Goal: Task Accomplishment & Management: Complete application form

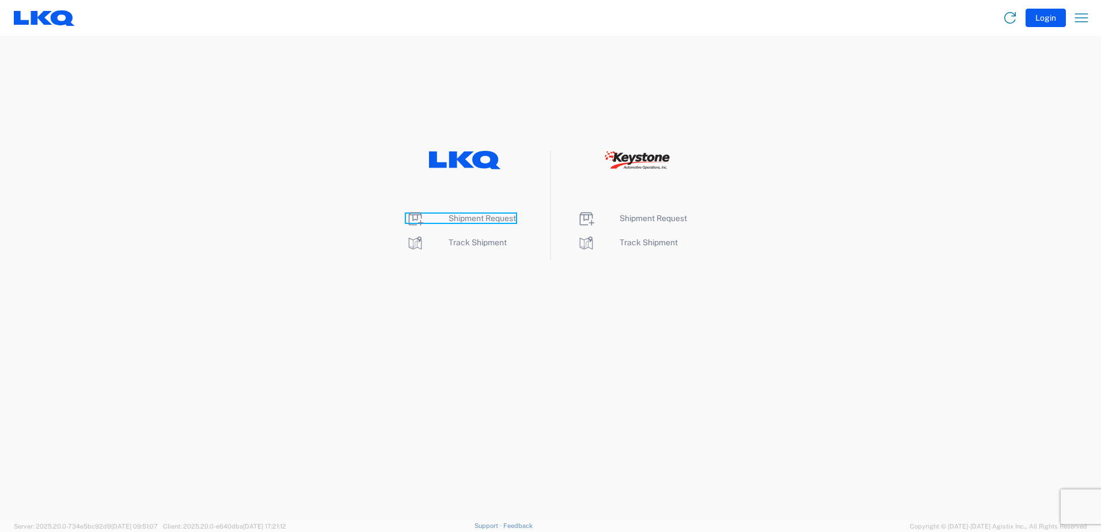
click at [498, 218] on span "Shipment Request" at bounding box center [482, 218] width 67 height 9
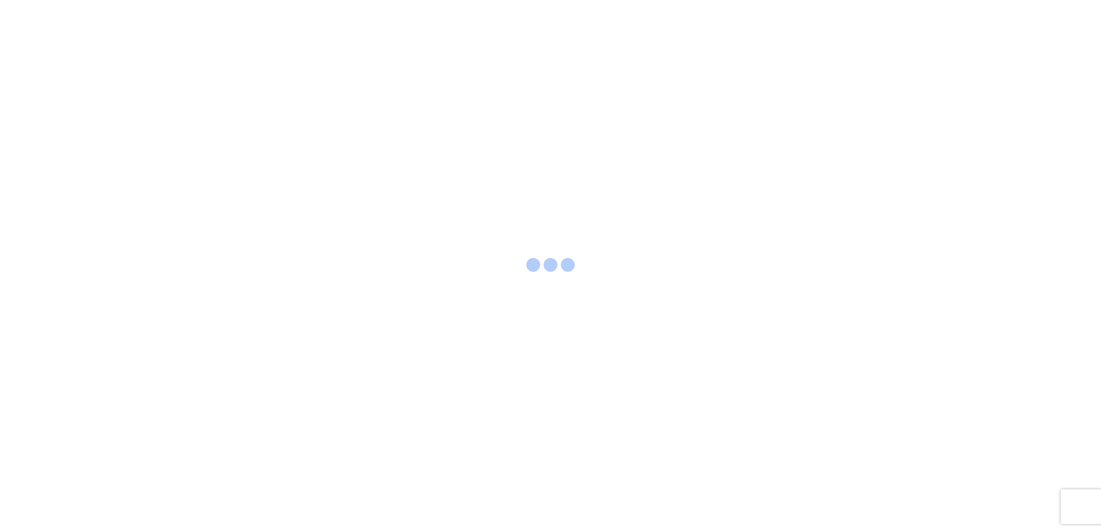
select select "FULL"
select select "LBS"
select select "IN"
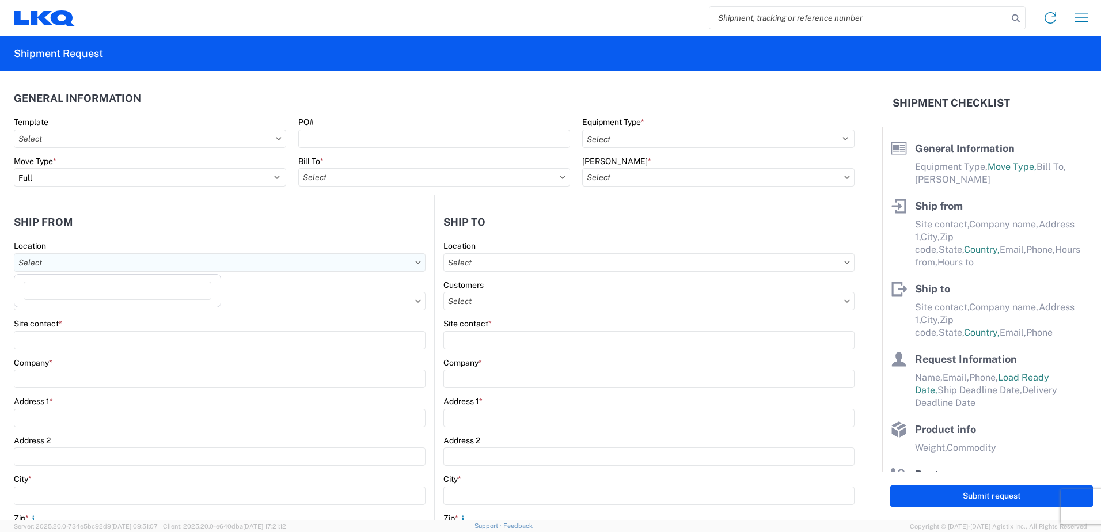
click at [221, 270] on input "text" at bounding box center [220, 262] width 412 height 18
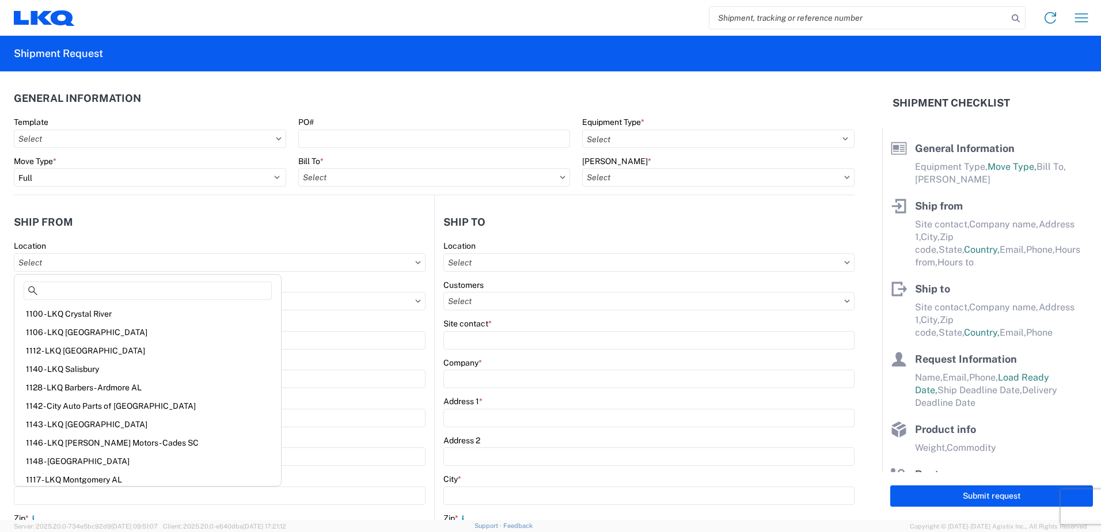
click at [340, 227] on header "Ship from" at bounding box center [224, 222] width 420 height 26
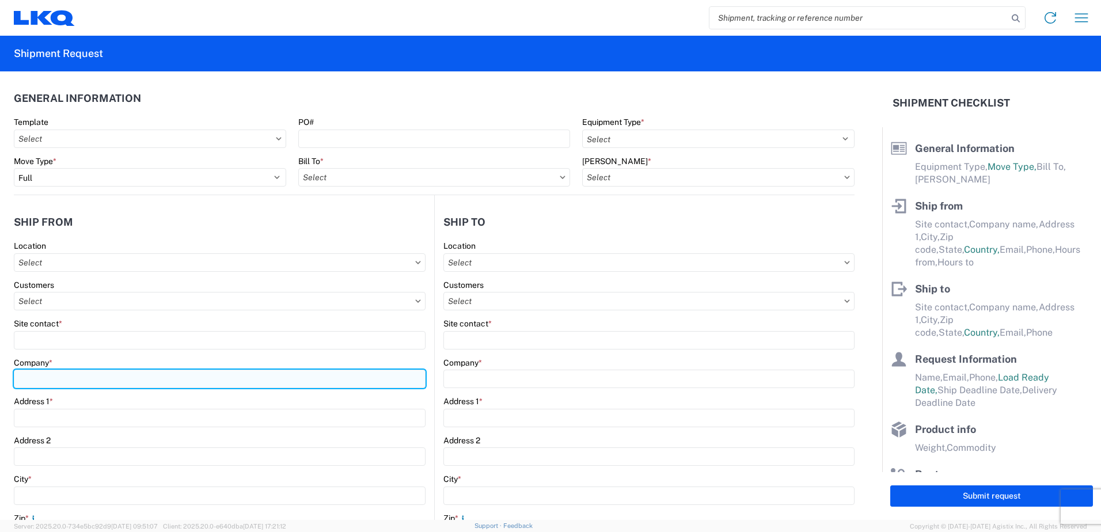
click at [223, 373] on input "Company *" at bounding box center [220, 379] width 412 height 18
type input "LKQ Corporation"
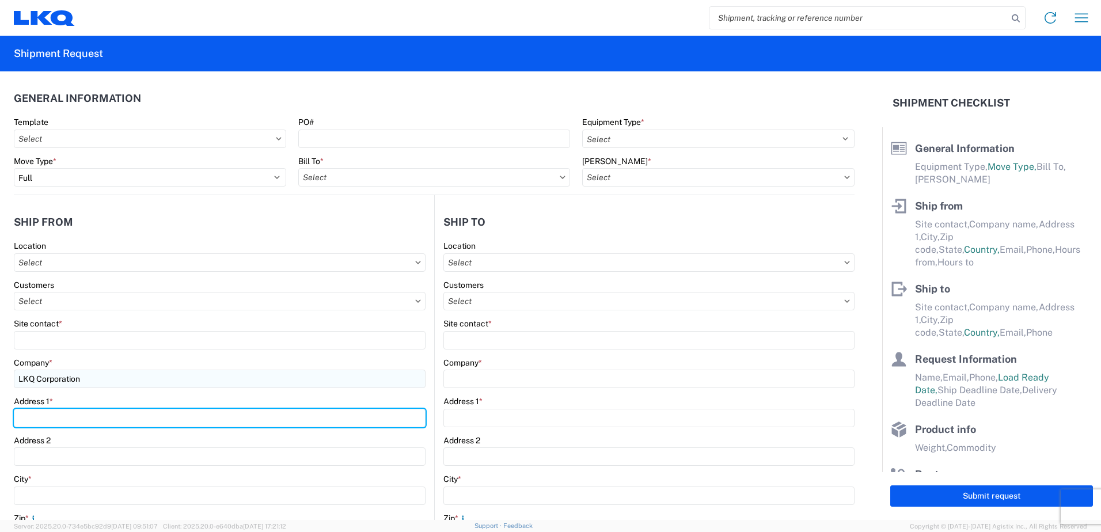
type input "[STREET_ADDRESS]"
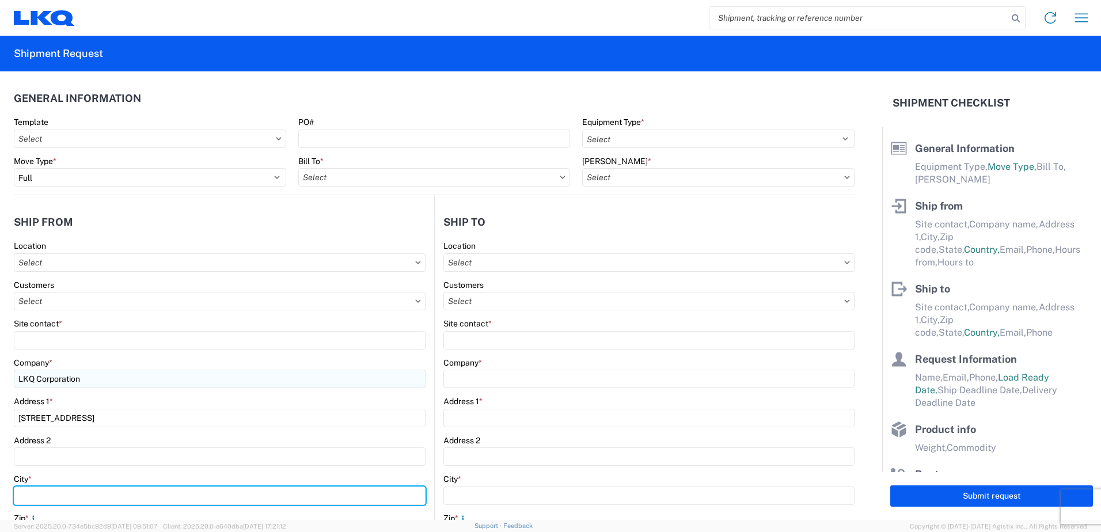
type input "SHAWNEE"
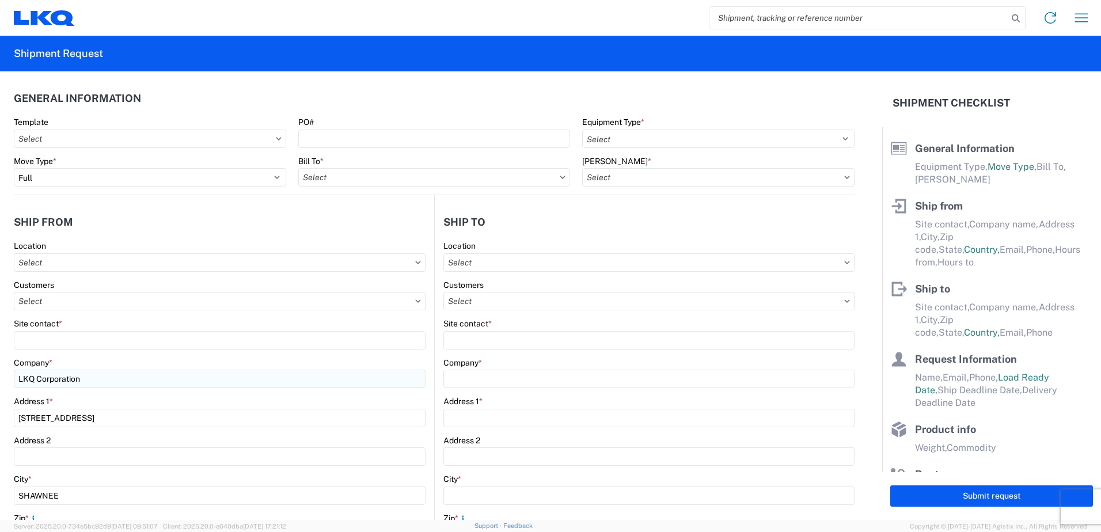
type input "66226"
select select "KS"
type input "[EMAIL_ADDRESS][DOMAIN_NAME]"
type input "8005305836"
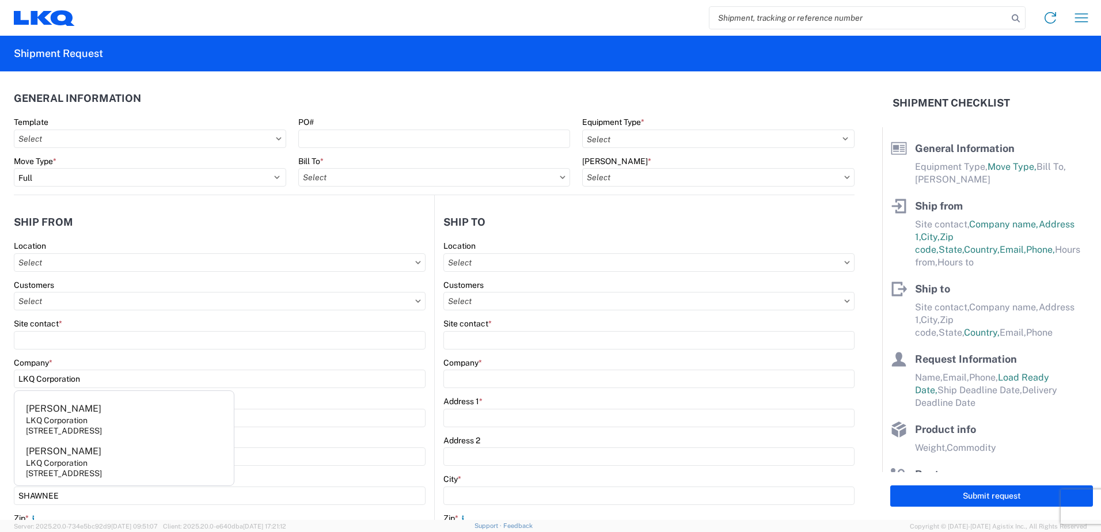
click at [290, 229] on header "Ship from" at bounding box center [224, 222] width 420 height 26
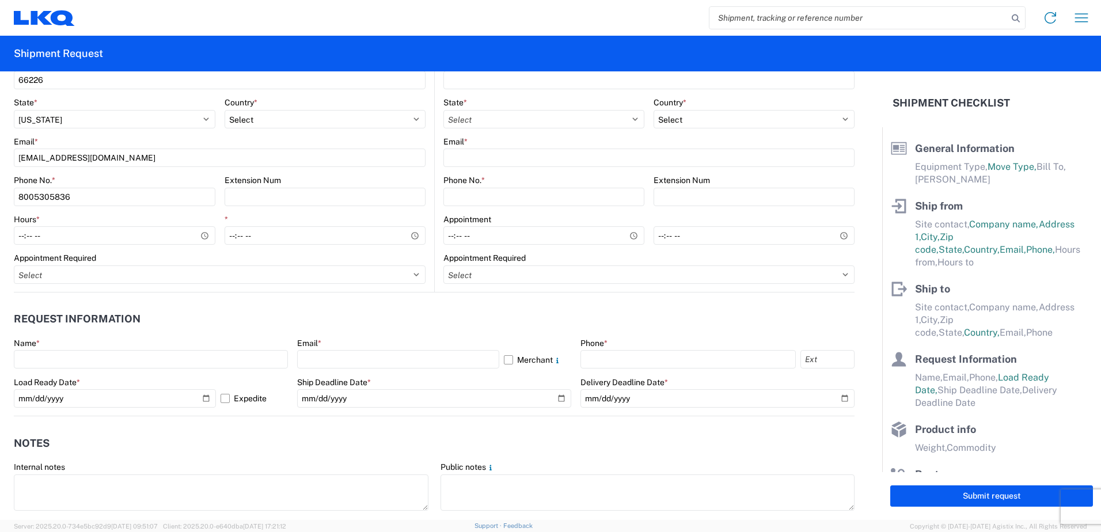
scroll to position [461, 0]
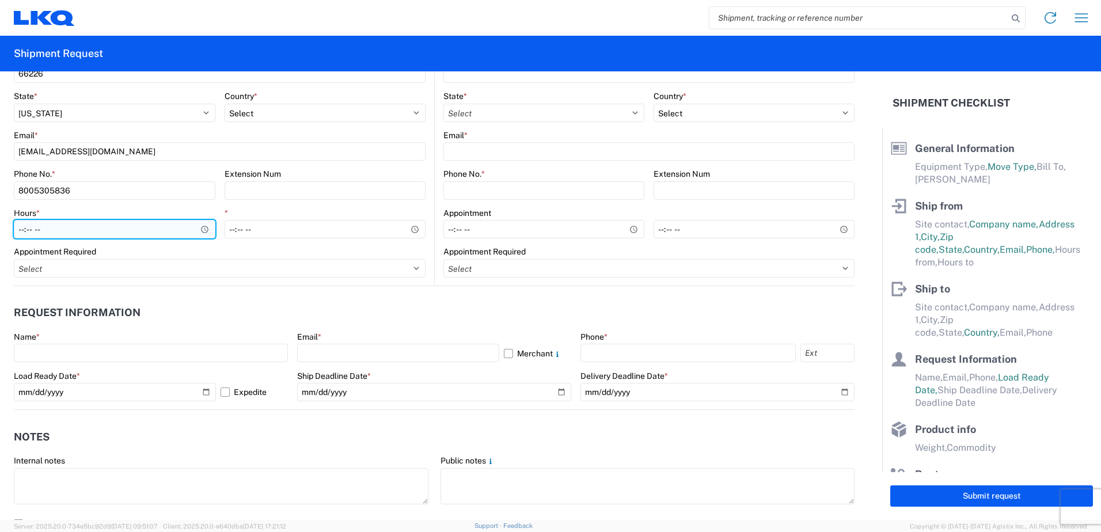
click at [154, 237] on input "Hours *" at bounding box center [115, 229] width 202 height 18
type input "08:00"
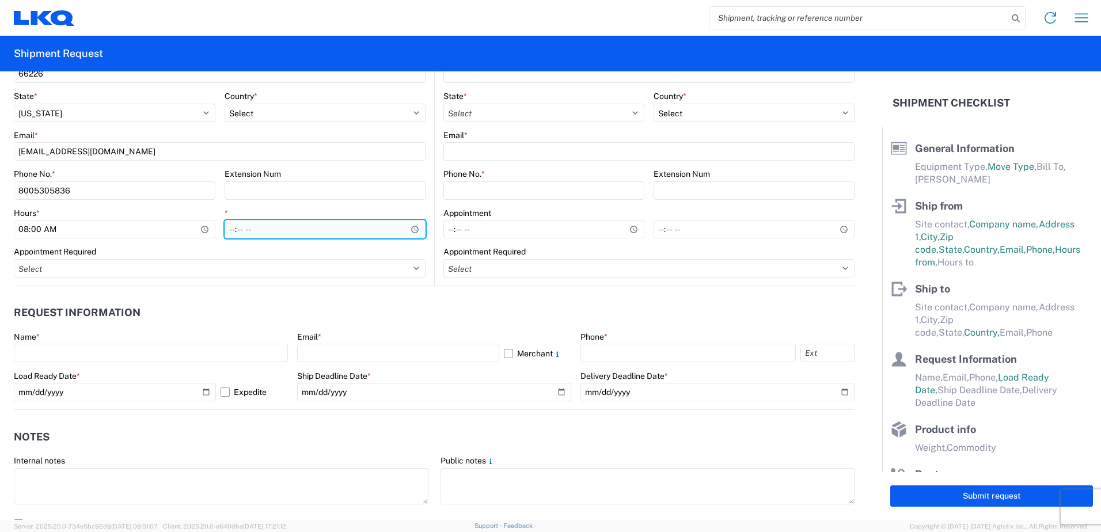
click at [321, 229] on input "*" at bounding box center [326, 229] width 202 height 18
type input "14:00"
click at [305, 252] on div "Appointment Required" at bounding box center [220, 251] width 412 height 10
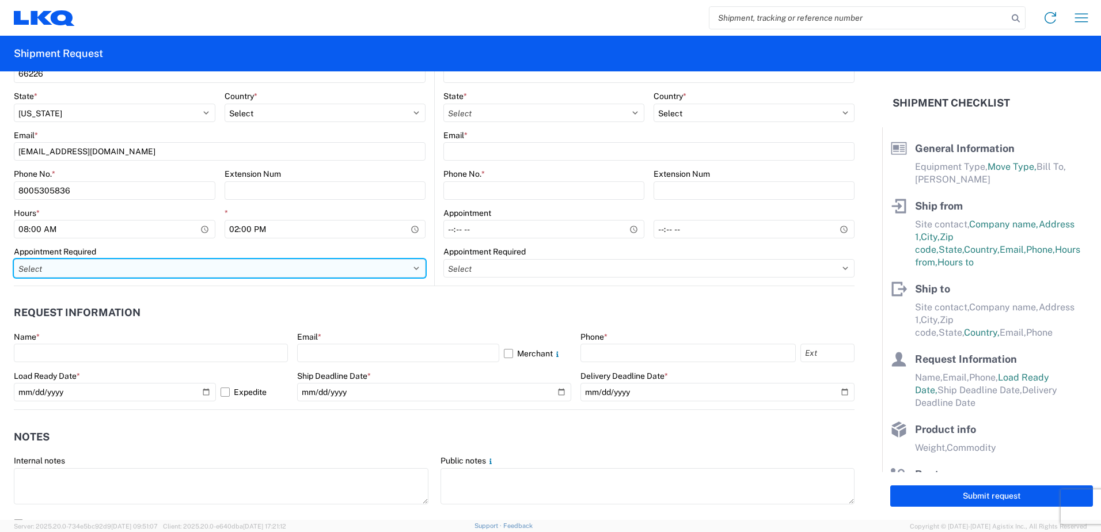
click at [333, 268] on select "Select Appt Required Appt Not Required Appt - First available" at bounding box center [220, 268] width 412 height 18
select select "apptNotRequired"
click at [14, 259] on select "Select Appt Required Appt Not Required Appt - First available" at bounding box center [220, 268] width 412 height 18
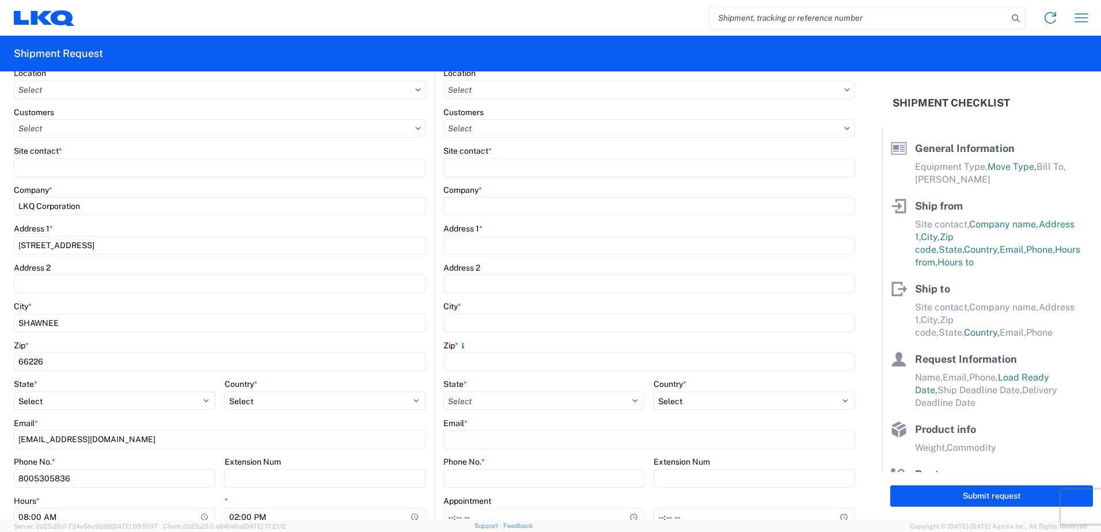
scroll to position [0, 0]
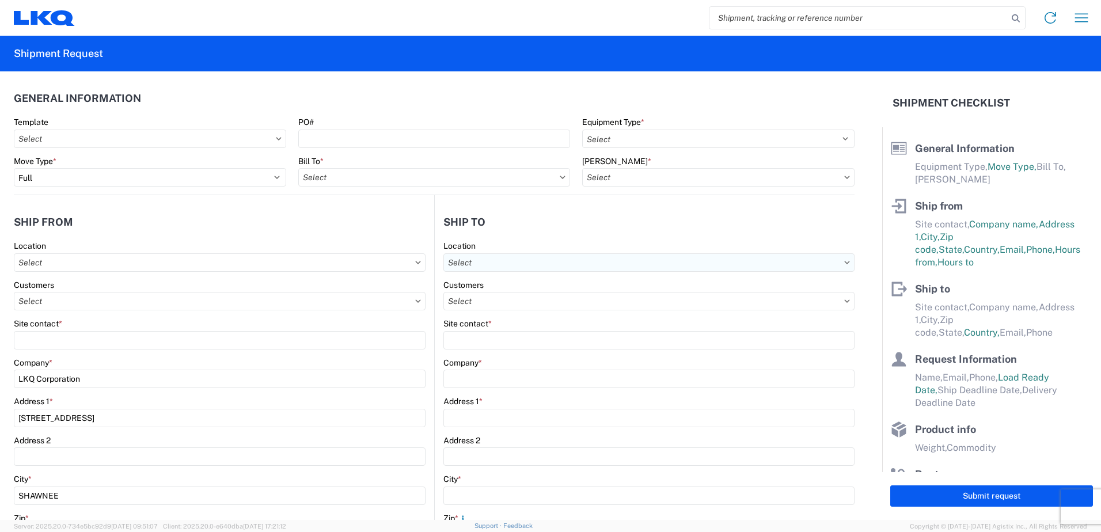
click at [559, 268] on input "text" at bounding box center [648, 262] width 411 height 18
type input "3087"
click at [544, 321] on div "3087 - [GEOGRAPHIC_DATA]" at bounding box center [543, 314] width 202 height 18
type input "3087 - [GEOGRAPHIC_DATA]"
type input "LKQ Corporation"
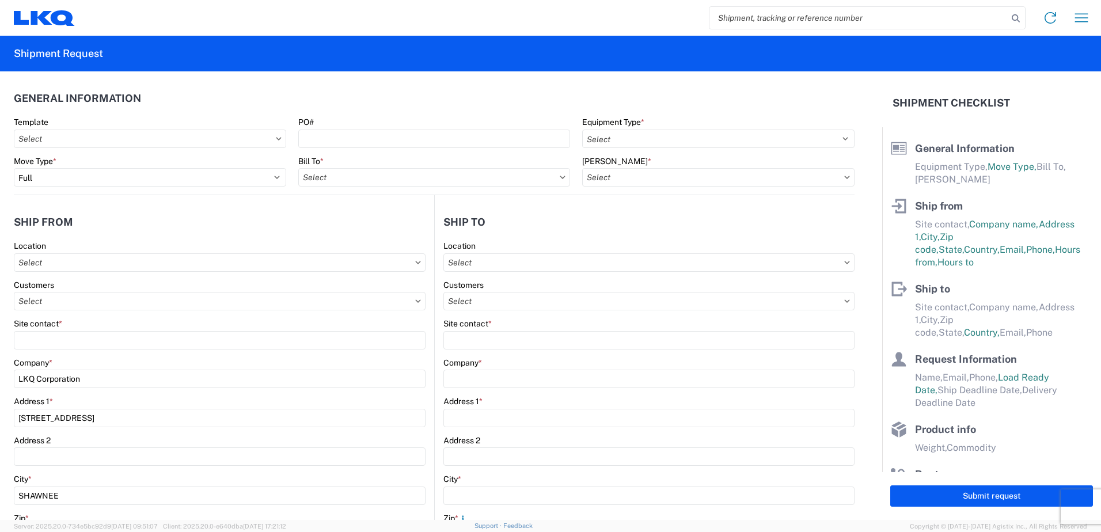
type input "[STREET_ADDRESS]"
type input "[GEOGRAPHIC_DATA]"
type input "68127"
select select "US"
type input "[PHONE_NUMBER]"
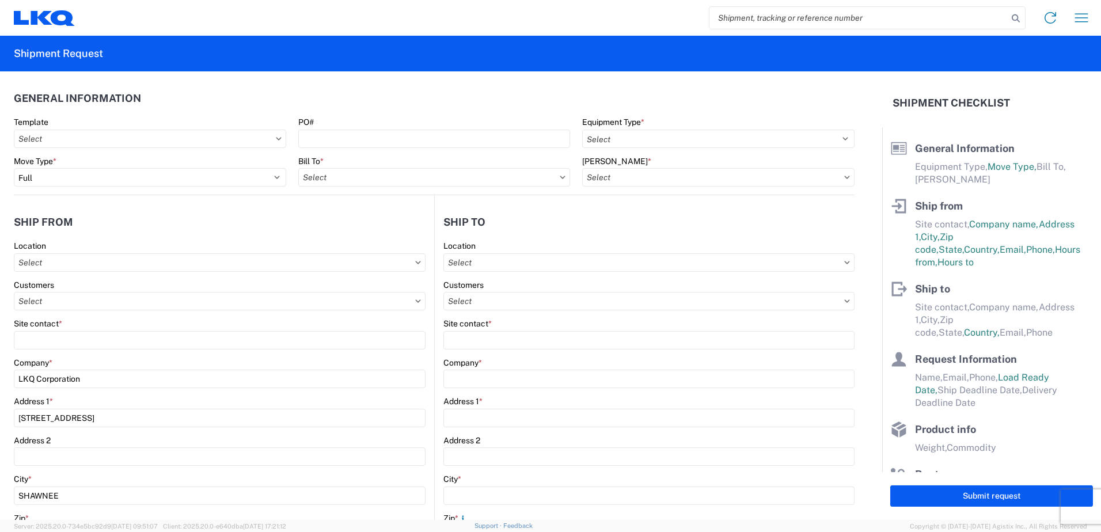
type input "07:00"
type input "17:00"
select select "NE"
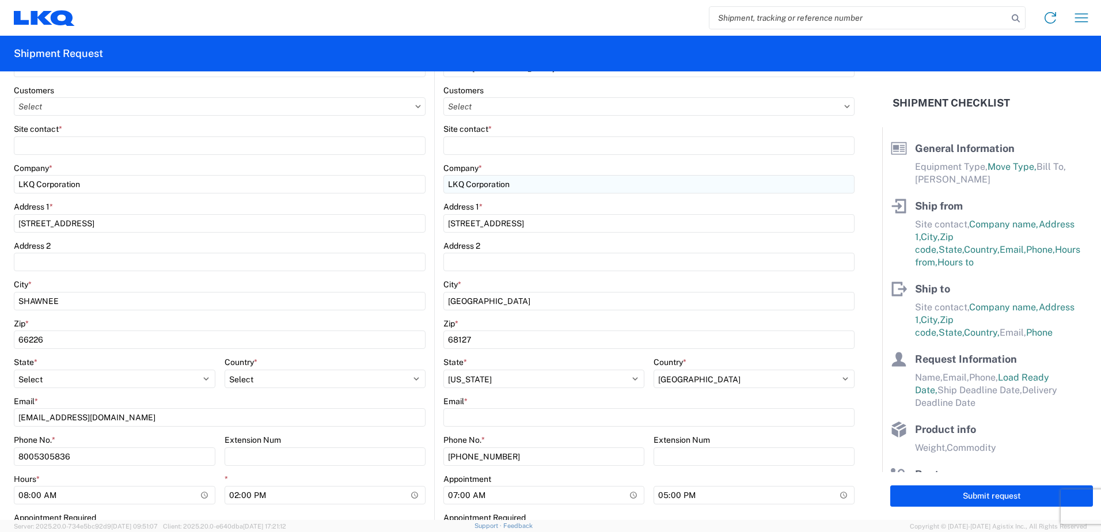
scroll to position [230, 0]
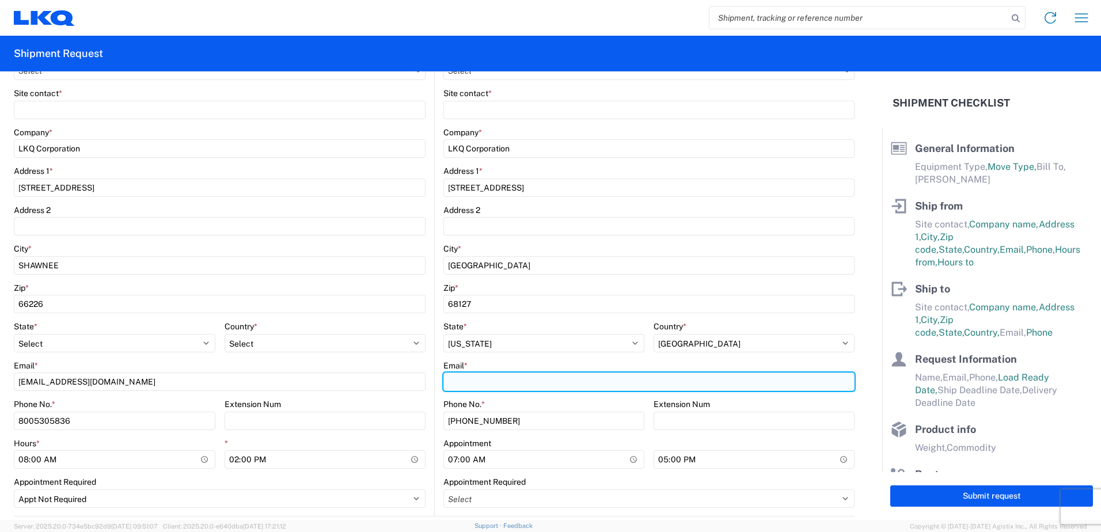
click at [544, 385] on input "Email *" at bounding box center [648, 382] width 411 height 18
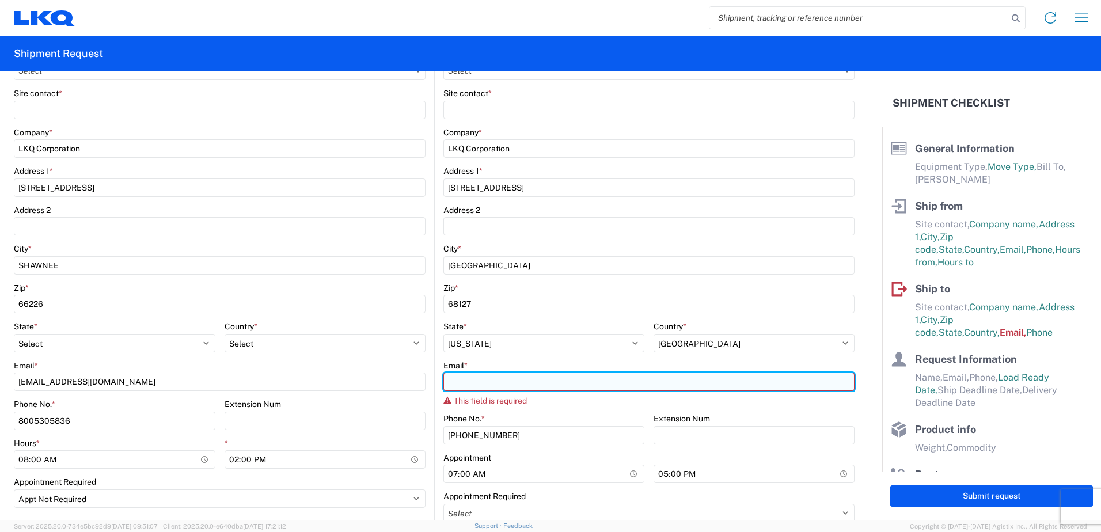
click at [527, 385] on input "Email *" at bounding box center [648, 382] width 411 height 18
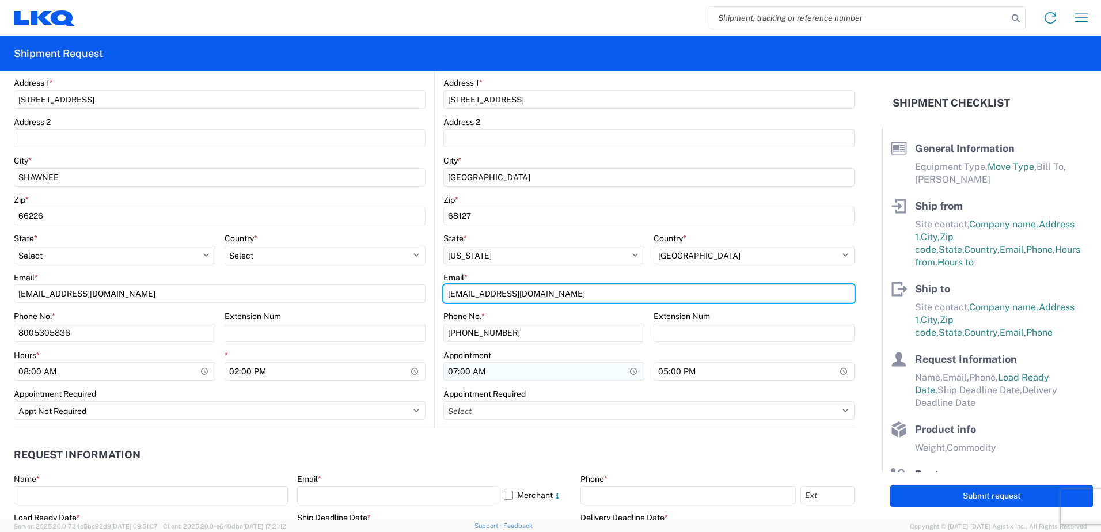
scroll to position [345, 0]
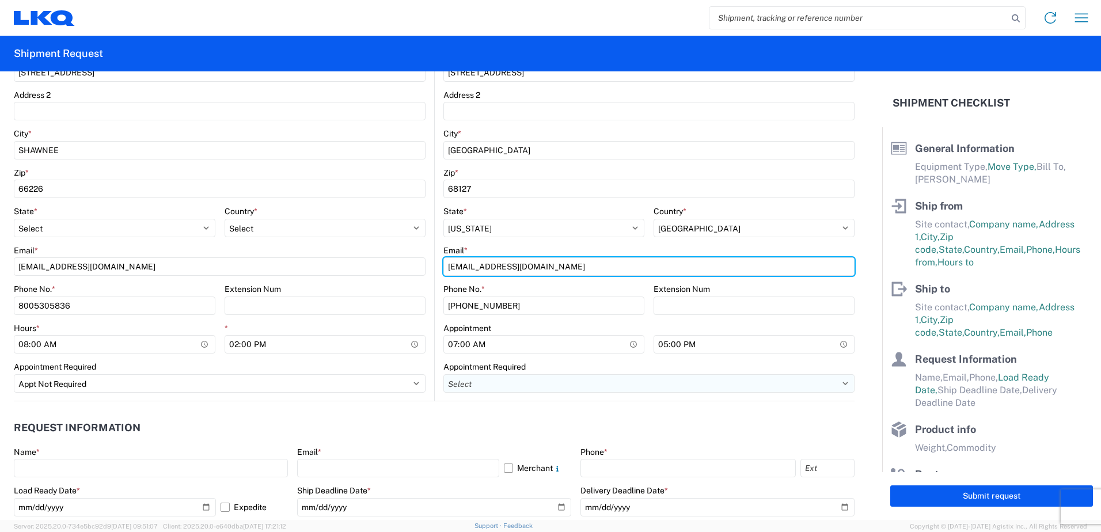
type input "[EMAIL_ADDRESS][DOMAIN_NAME]"
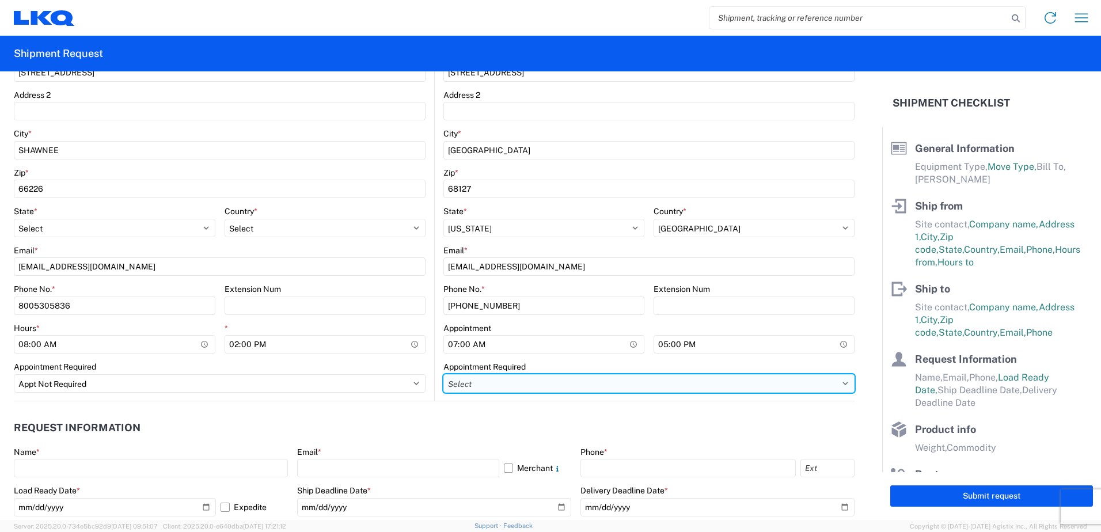
click at [512, 390] on select "Select Appt Required Appt Not Required Appt - First available" at bounding box center [648, 383] width 411 height 18
select select "apptNotRequired"
click at [443, 374] on select "Select Appt Required Appt Not Required Appt - First available" at bounding box center [648, 383] width 411 height 18
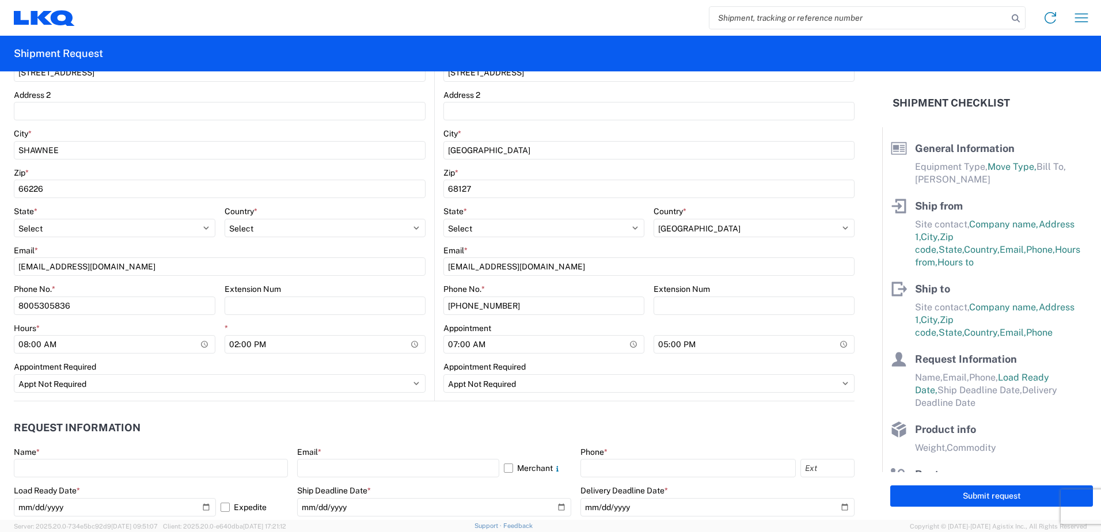
click at [458, 424] on header "Request Information" at bounding box center [434, 428] width 841 height 26
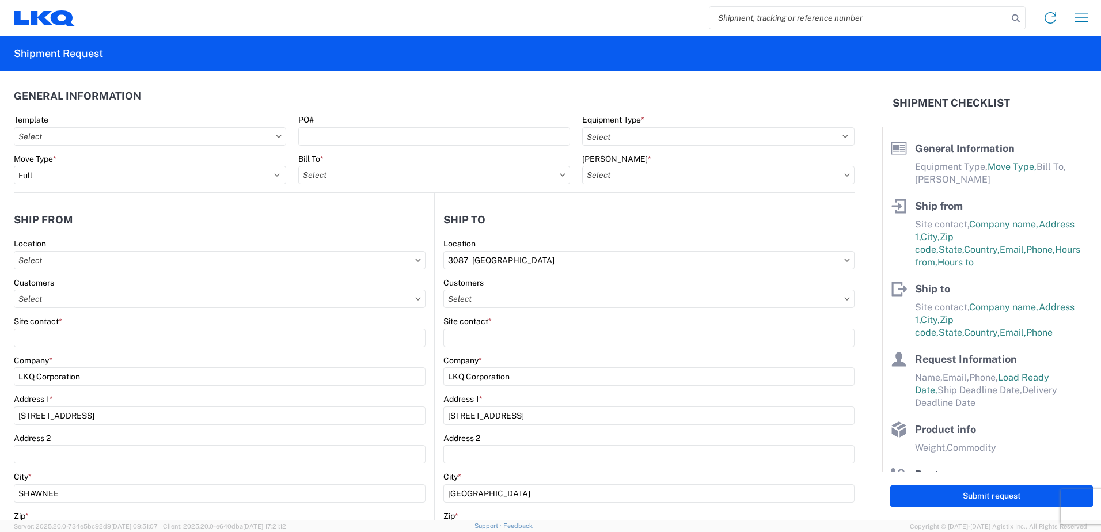
scroll to position [0, 0]
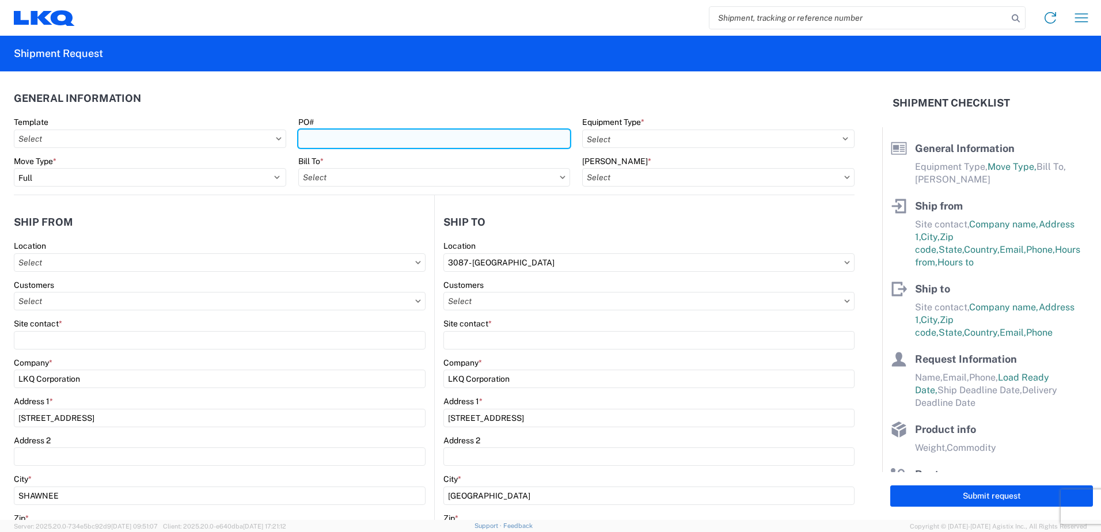
click at [471, 141] on input "PO#" at bounding box center [434, 139] width 272 height 18
type input "WY252793"
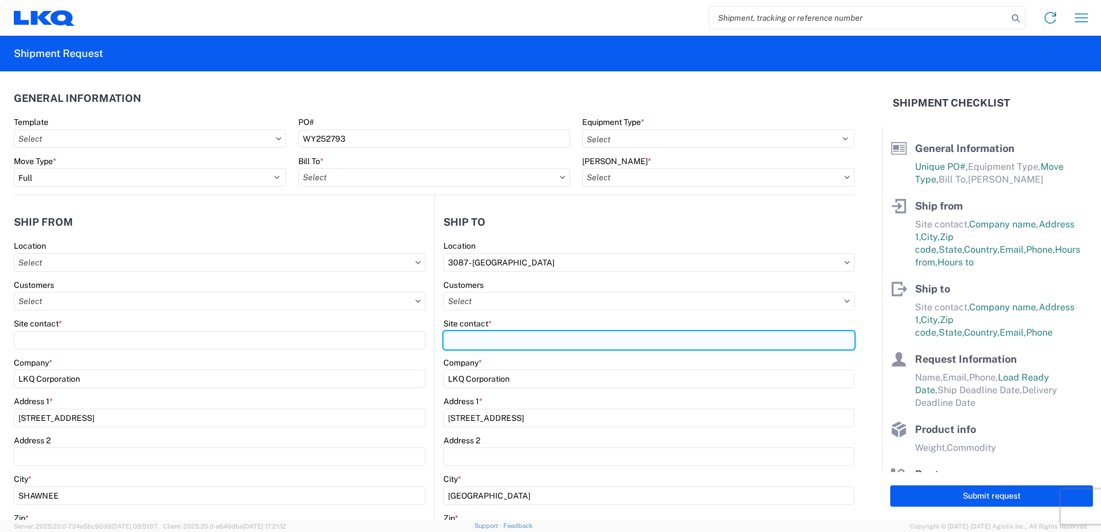
click at [561, 343] on input "Site contact *" at bounding box center [648, 340] width 411 height 18
type input "[PERSON_NAME]"
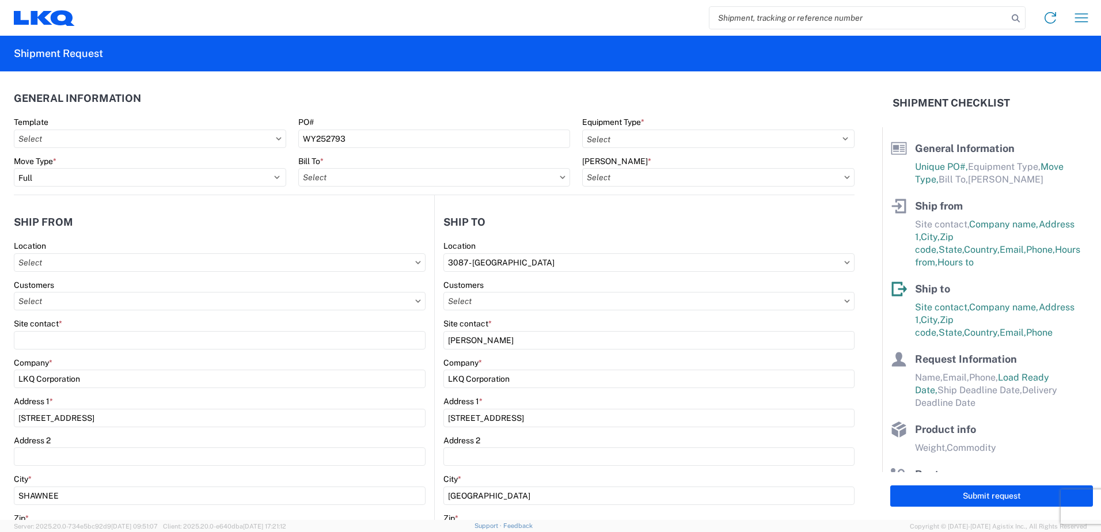
click at [542, 443] on div "Address 2" at bounding box center [648, 440] width 411 height 10
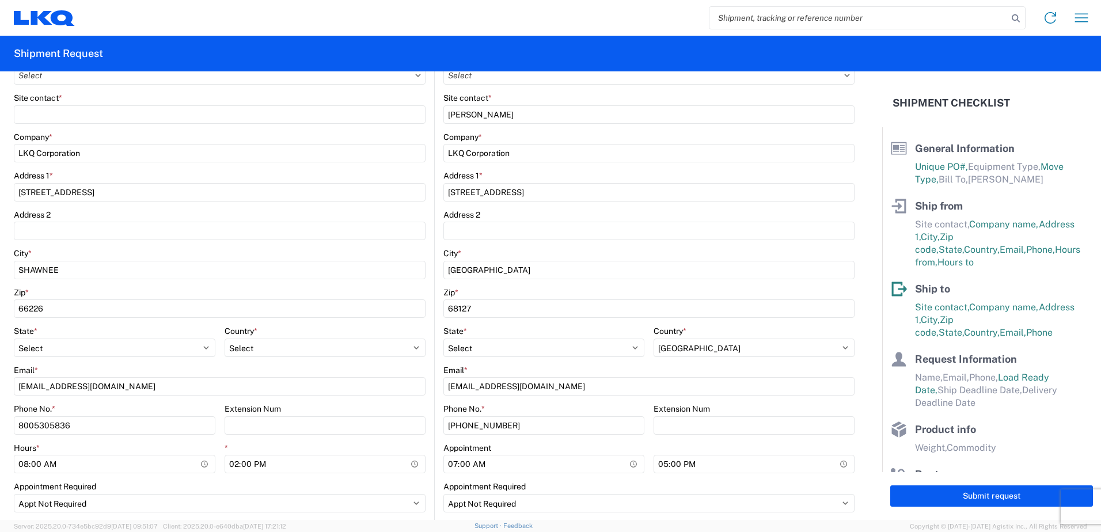
scroll to position [230, 0]
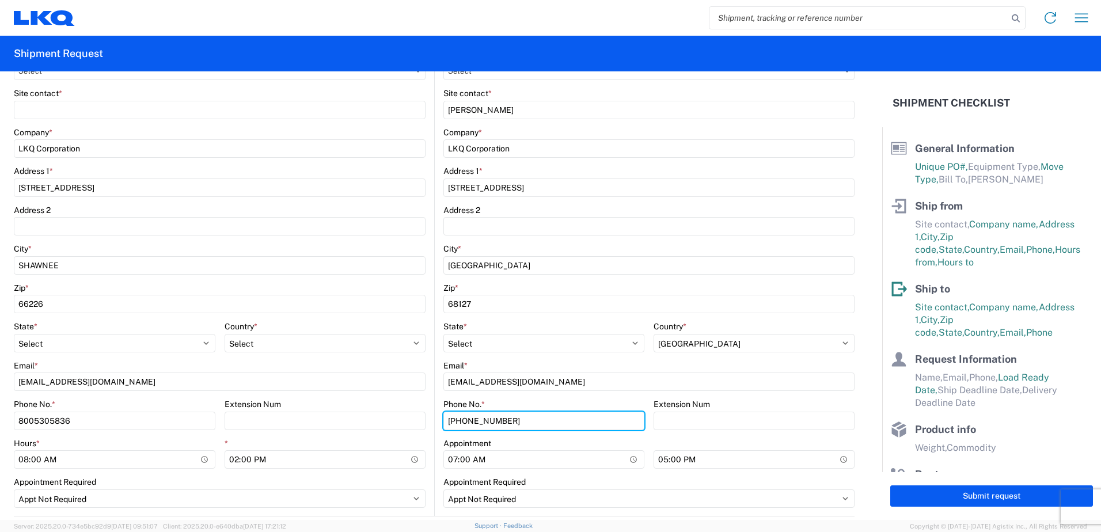
drag, startPoint x: 530, startPoint y: 429, endPoint x: 378, endPoint y: 430, distance: 152.0
click at [378, 430] on div "Ship from Location Customers Site contact * Company * LKQ Corporation Address […" at bounding box center [434, 241] width 841 height 552
type input "[PHONE_NUMBER]"
click at [565, 442] on div "Appointment" at bounding box center [543, 443] width 201 height 10
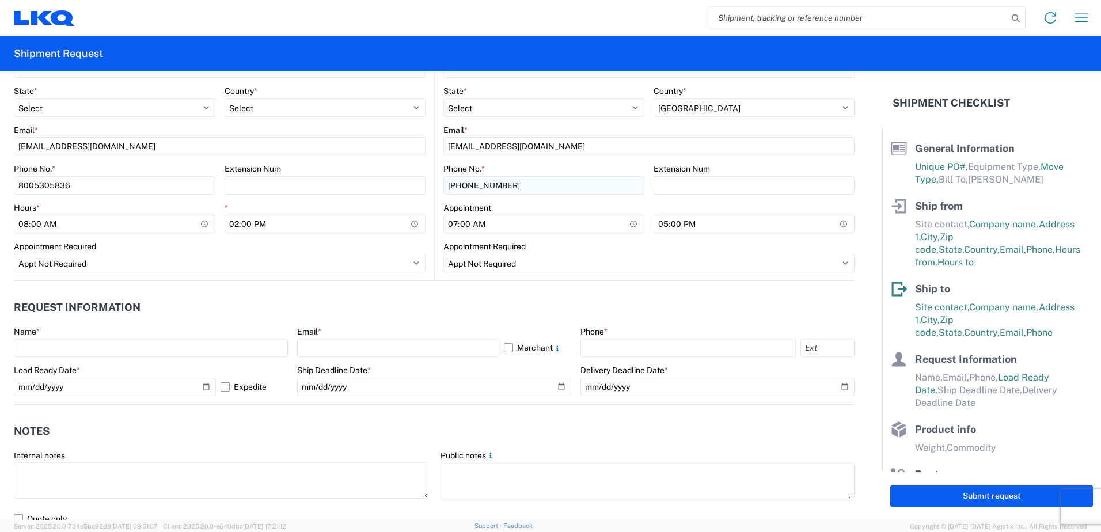
scroll to position [518, 0]
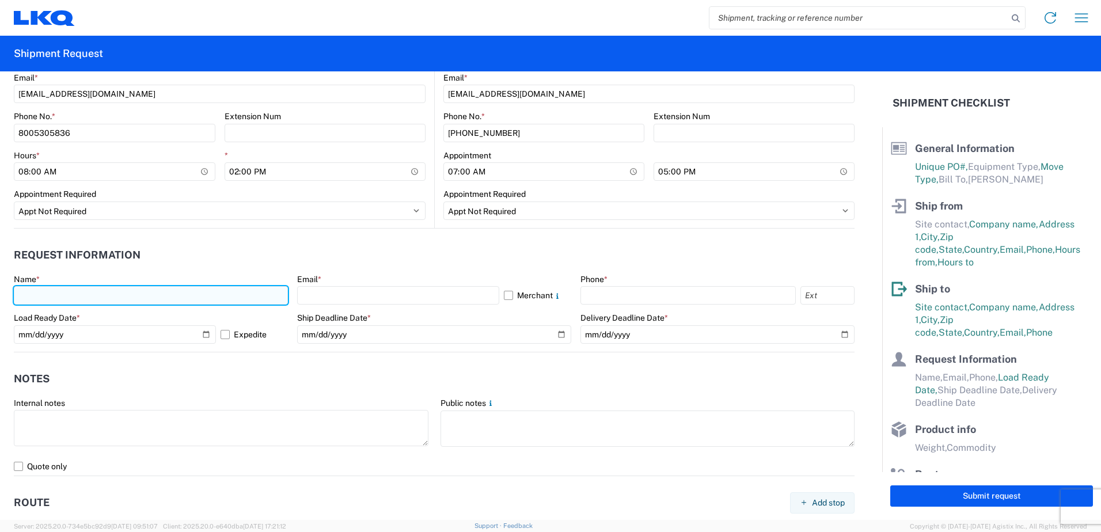
click at [137, 292] on input "text" at bounding box center [151, 295] width 274 height 18
type input "[PERSON_NAME]"
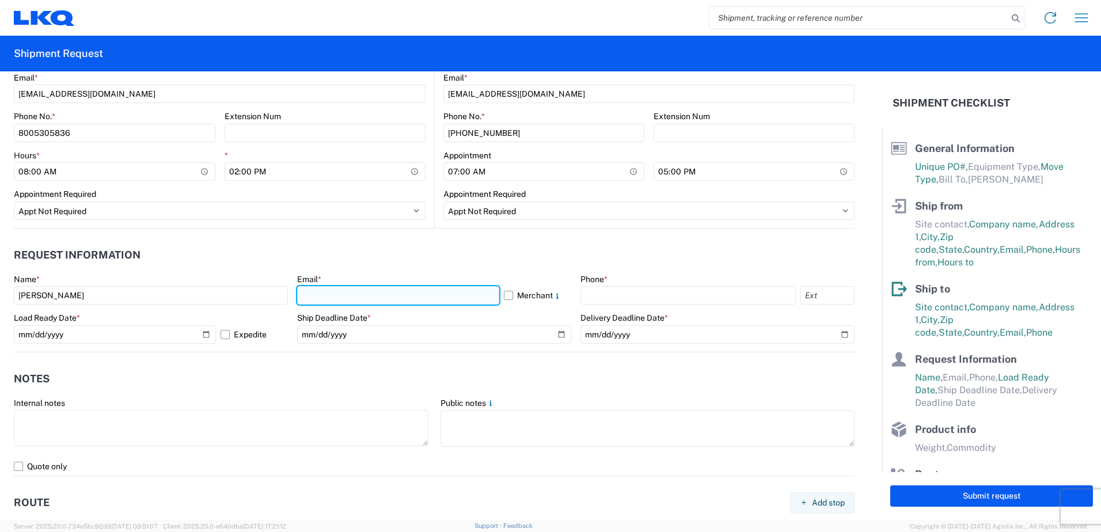
click at [337, 300] on input "text" at bounding box center [398, 295] width 202 height 18
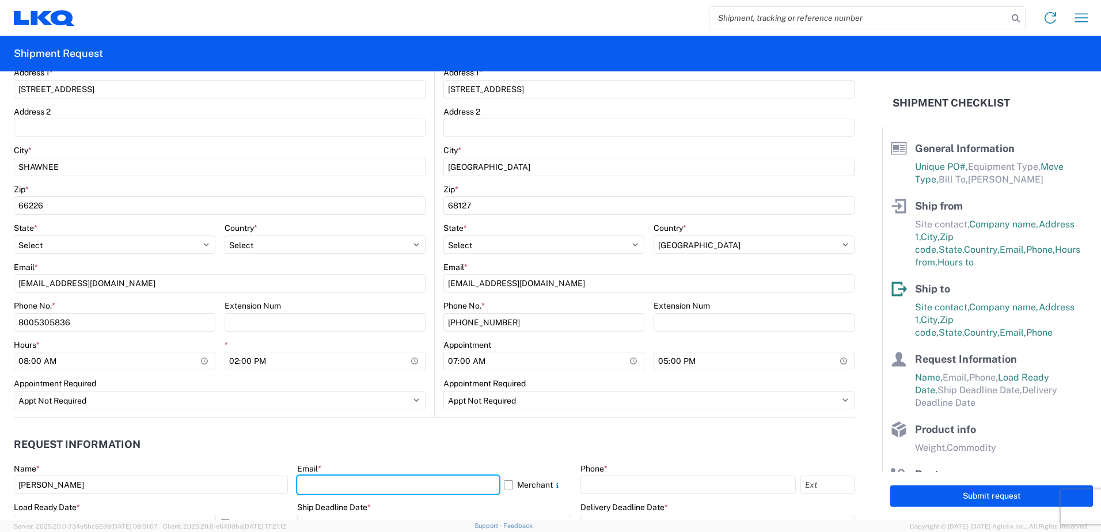
scroll to position [345, 0]
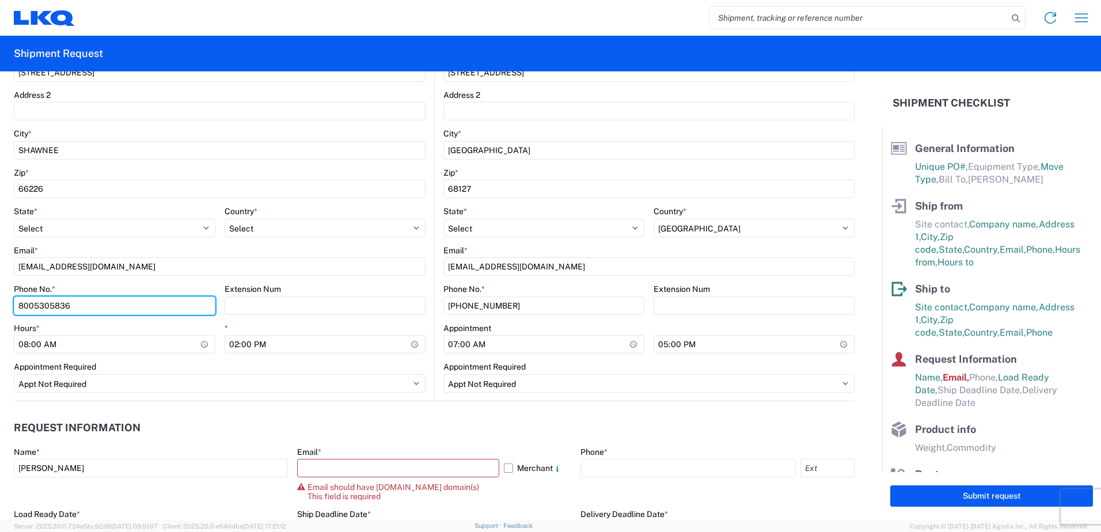
drag, startPoint x: 105, startPoint y: 306, endPoint x: 4, endPoint y: 303, distance: 101.4
click at [4, 303] on form "General Information Template [GEOGRAPHIC_DATA] Equipment Type * Select 53’ Dry …" at bounding box center [441, 295] width 882 height 449
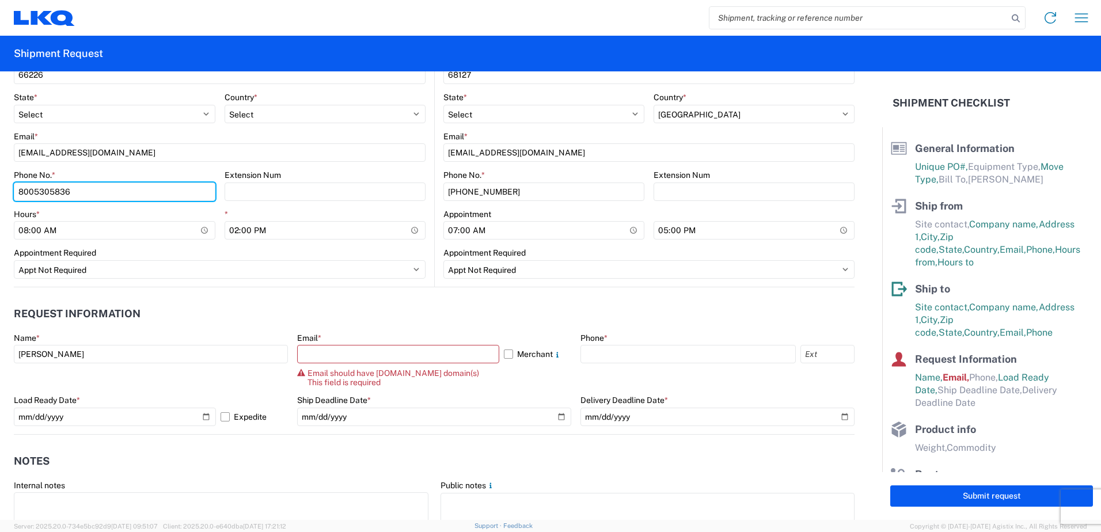
scroll to position [461, 0]
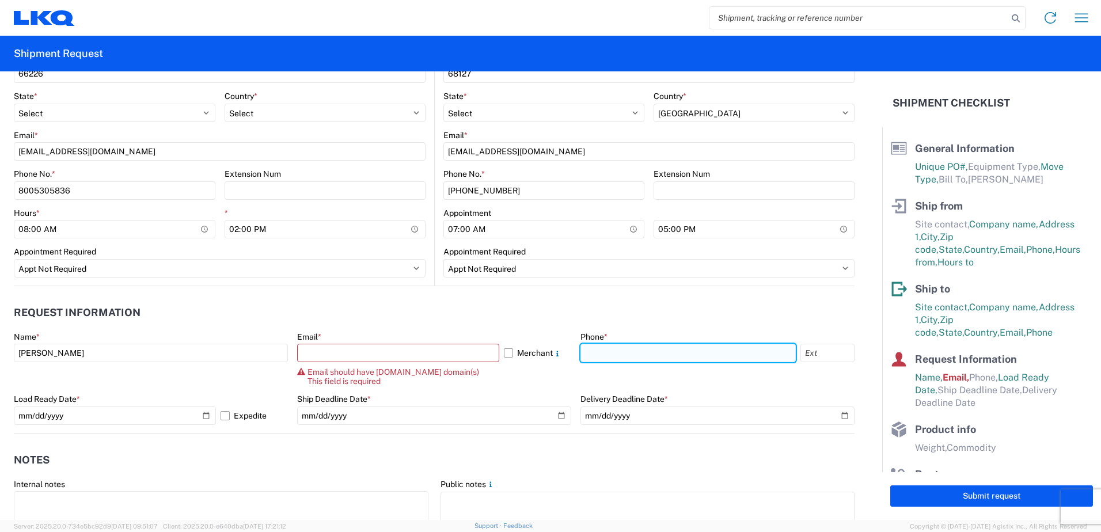
drag, startPoint x: 370, startPoint y: 359, endPoint x: 640, endPoint y: 353, distance: 270.7
paste input "8005305836"
type input "8005305836"
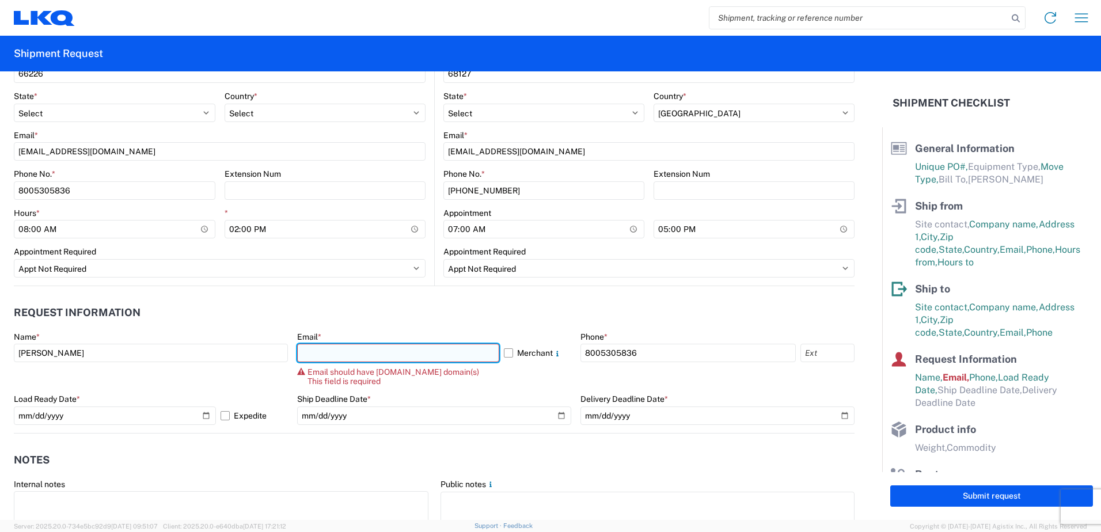
click at [340, 356] on input "text" at bounding box center [398, 353] width 202 height 18
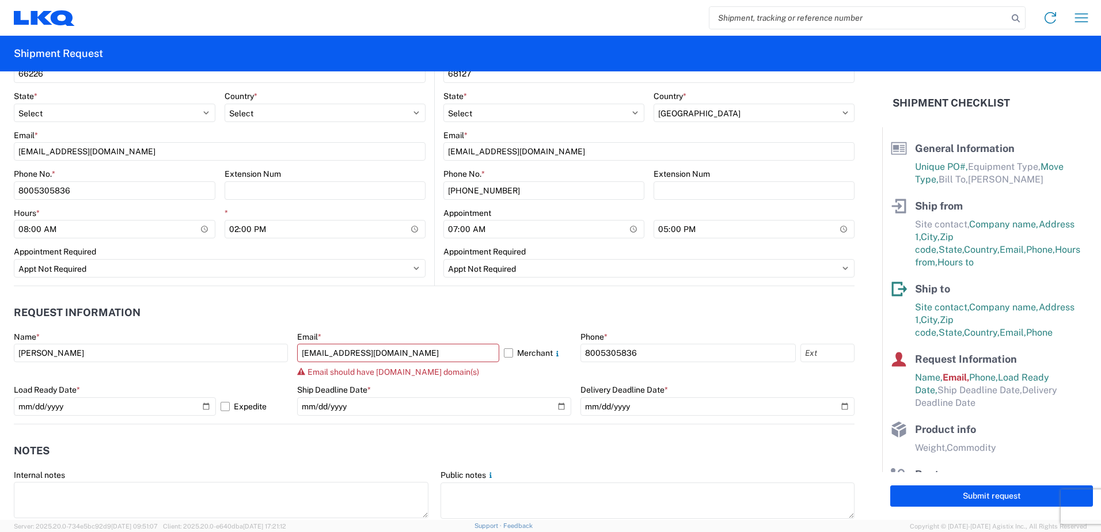
click at [438, 317] on header "Request Information" at bounding box center [434, 313] width 841 height 26
click at [459, 386] on div "Ship Deadline Date *" at bounding box center [434, 390] width 274 height 10
click at [441, 350] on input "[EMAIL_ADDRESS][DOMAIN_NAME]" at bounding box center [398, 353] width 202 height 18
drag, startPoint x: 441, startPoint y: 350, endPoint x: 3, endPoint y: 336, distance: 437.8
click at [0, 338] on html "Home Shipment request Shipment tracking Shipment Request General Information Te…" at bounding box center [550, 266] width 1101 height 532
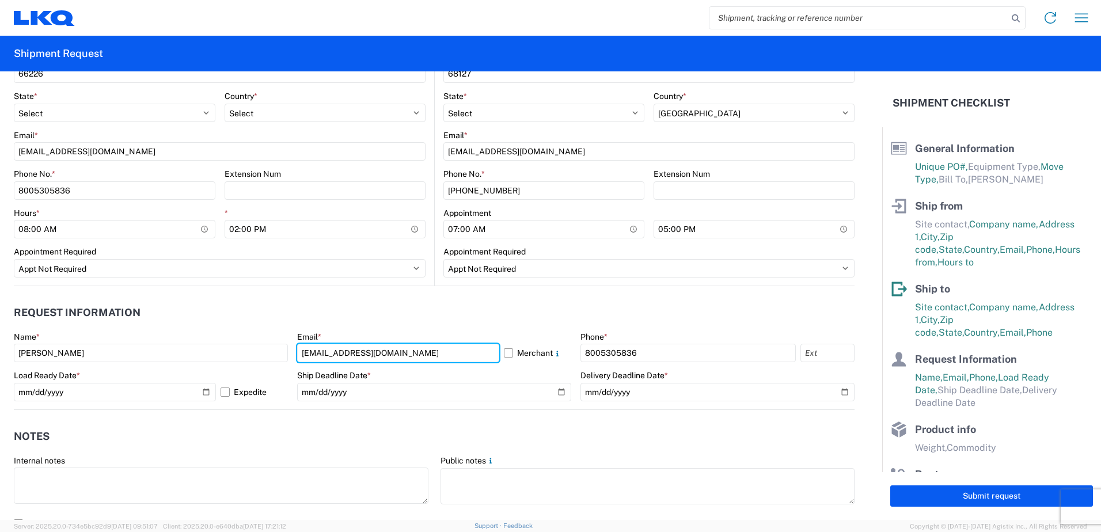
type input "[EMAIL_ADDRESS][DOMAIN_NAME]"
click at [332, 292] on agx-request-info "Request Information Name * [PERSON_NAME] Email * [EMAIL_ADDRESS][DOMAIN_NAME] M…" at bounding box center [434, 348] width 841 height 124
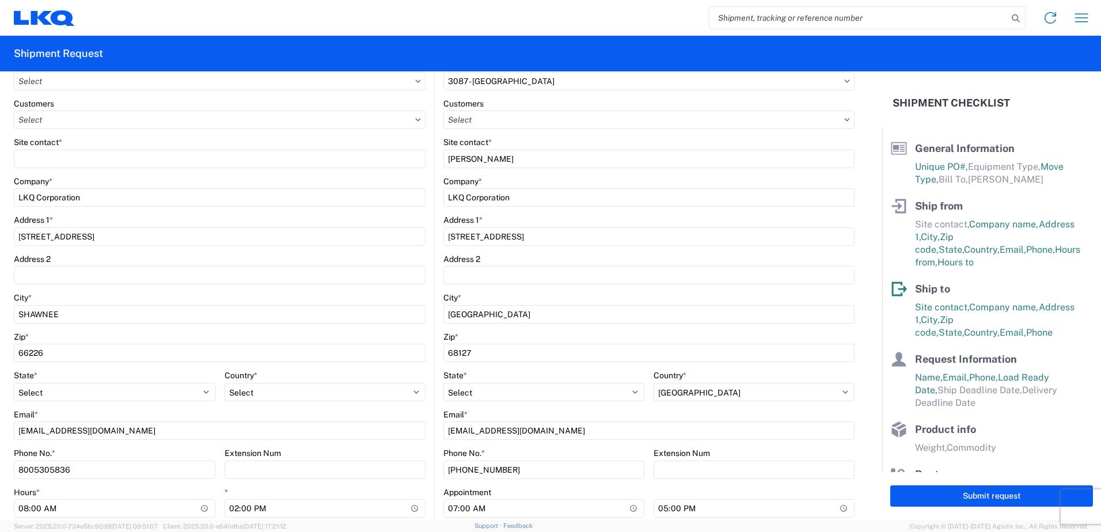
scroll to position [173, 0]
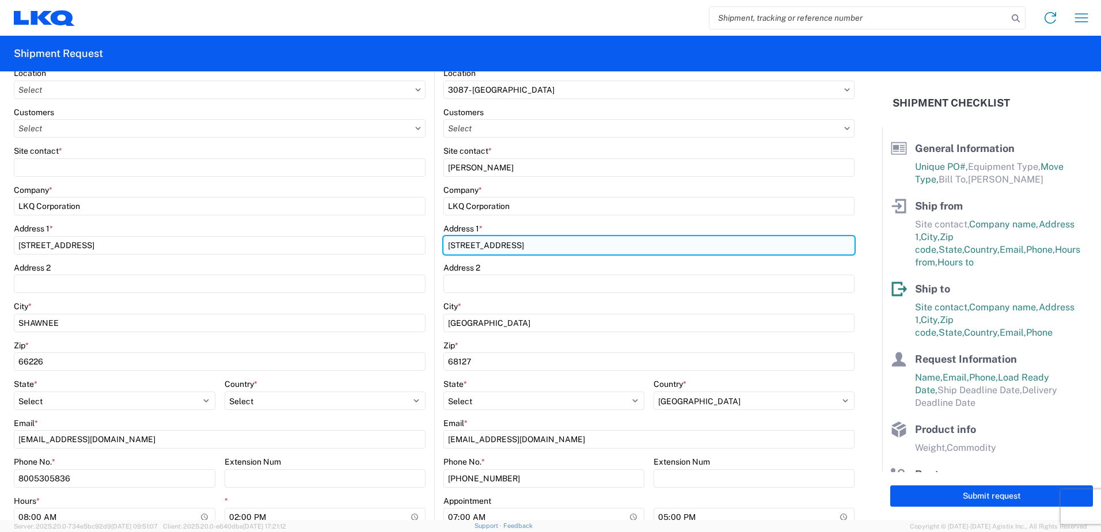
click at [563, 248] on input "[STREET_ADDRESS]" at bounding box center [648, 245] width 411 height 18
drag, startPoint x: 563, startPoint y: 248, endPoint x: 423, endPoint y: 248, distance: 139.9
click at [423, 248] on div "Ship from Location Customers Site contact * Company * LKQ Corporation Address […" at bounding box center [434, 298] width 841 height 552
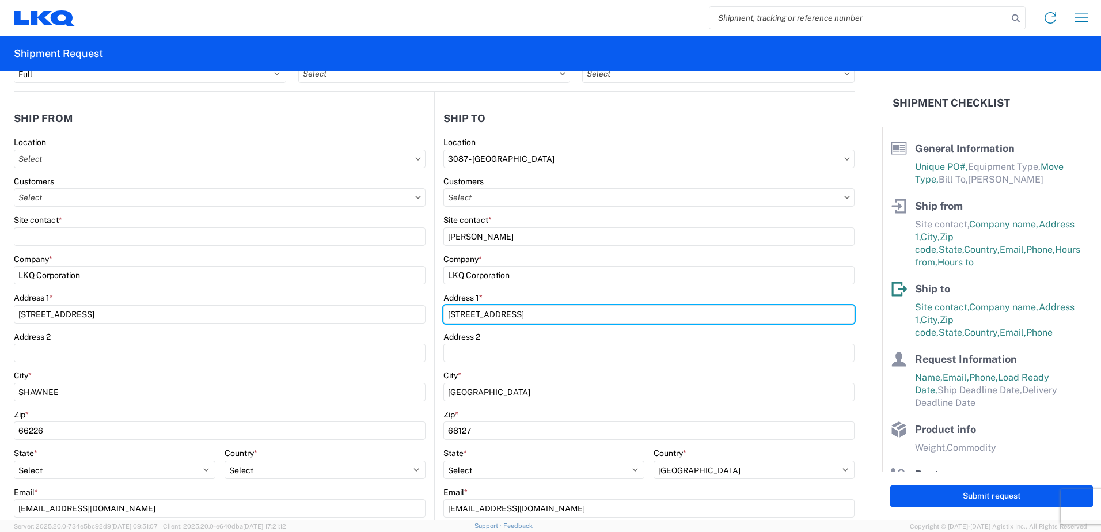
scroll to position [0, 0]
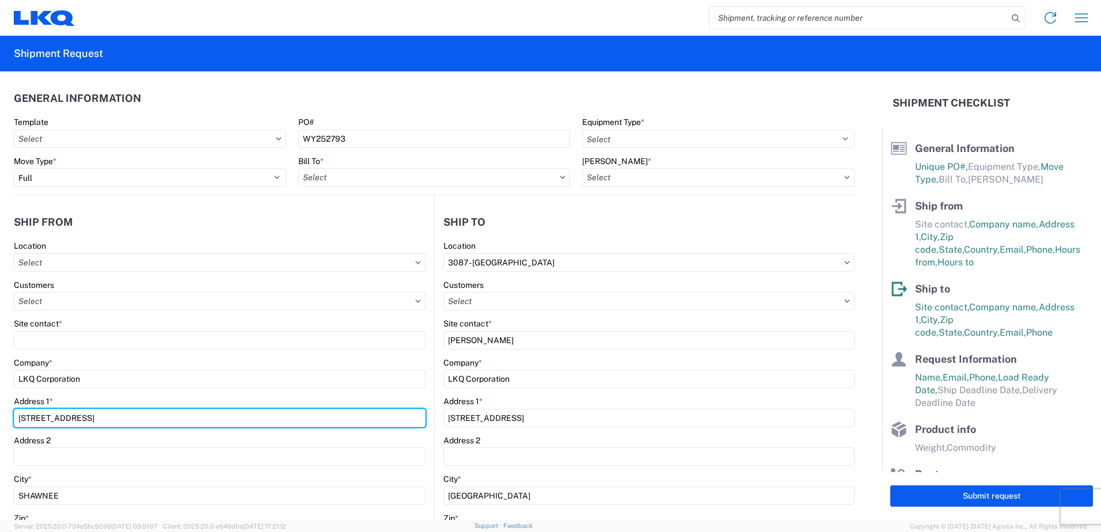
drag, startPoint x: 133, startPoint y: 423, endPoint x: -2, endPoint y: 423, distance: 135.3
click at [0, 423] on html "Home Shipment request Shipment tracking Shipment Request General Information Te…" at bounding box center [550, 266] width 1101 height 532
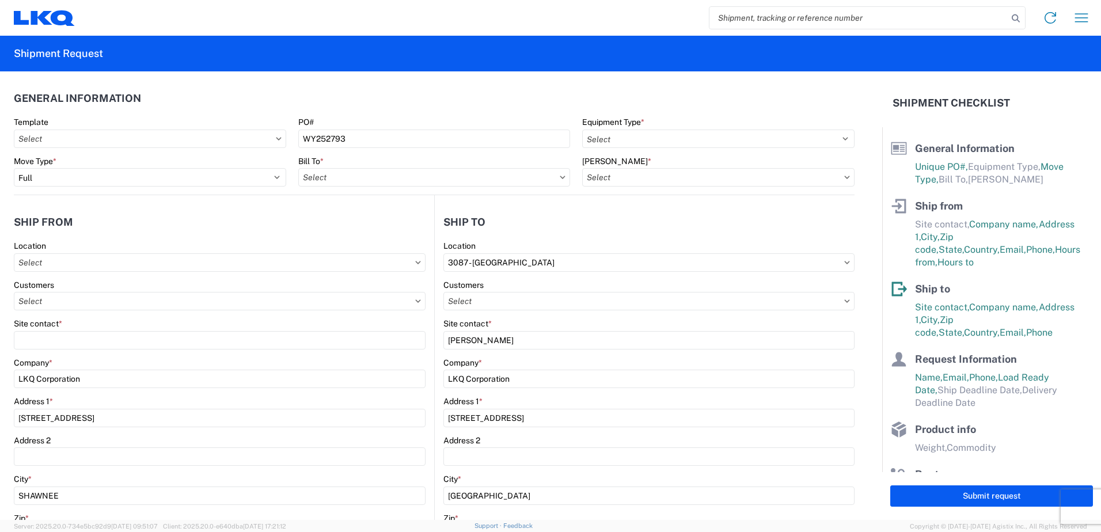
click at [341, 366] on div "Company *" at bounding box center [220, 363] width 412 height 10
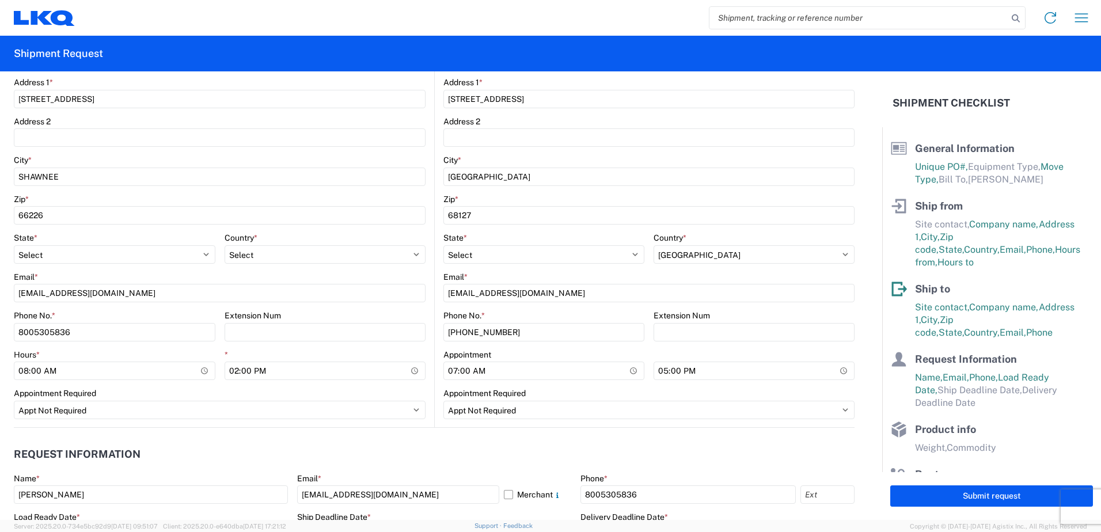
scroll to position [518, 0]
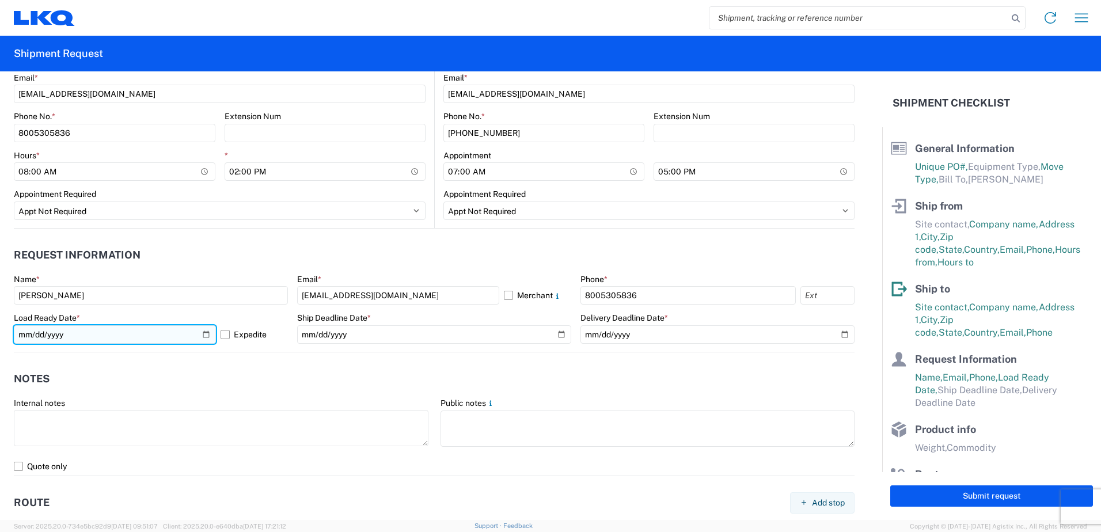
click at [202, 336] on input "[DATE]" at bounding box center [115, 334] width 202 height 18
type input "[DATE]"
click at [226, 337] on label "Expedite" at bounding box center [254, 334] width 67 height 18
click at [0, 0] on input "Expedite" at bounding box center [0, 0] width 0 height 0
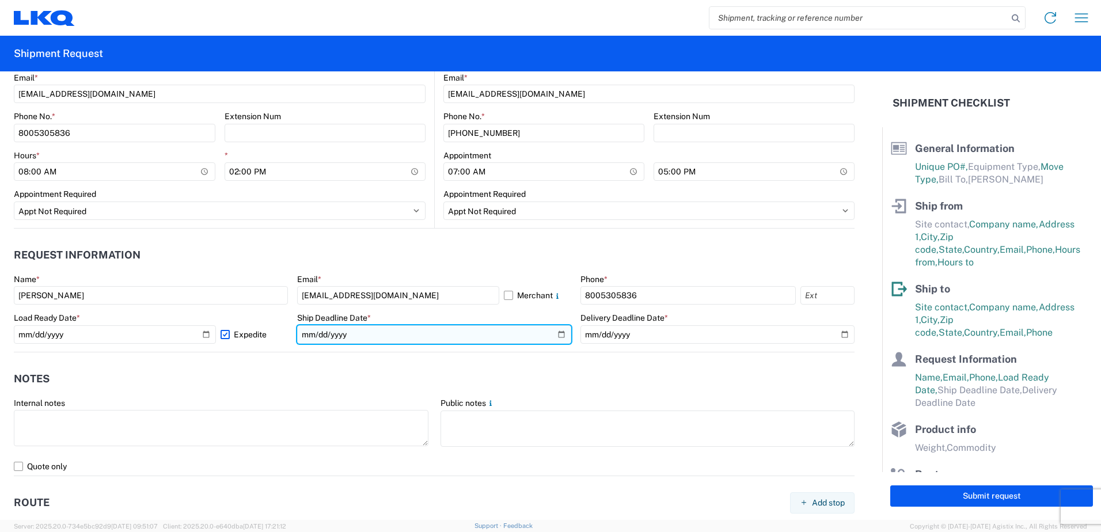
click at [556, 334] on input "date" at bounding box center [434, 334] width 274 height 18
type input "[DATE]"
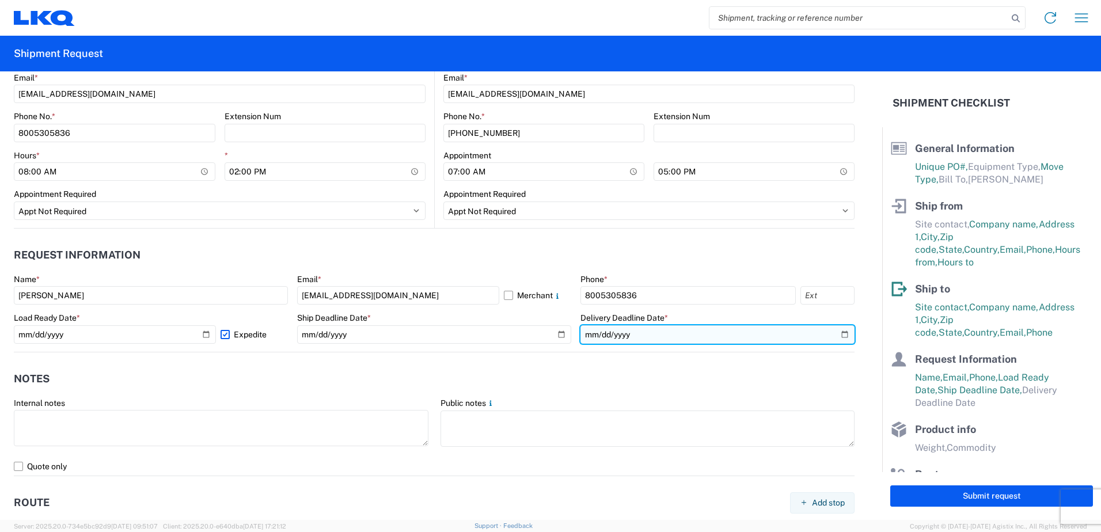
click at [831, 337] on input "date" at bounding box center [717, 334] width 274 height 18
type input "[DATE]"
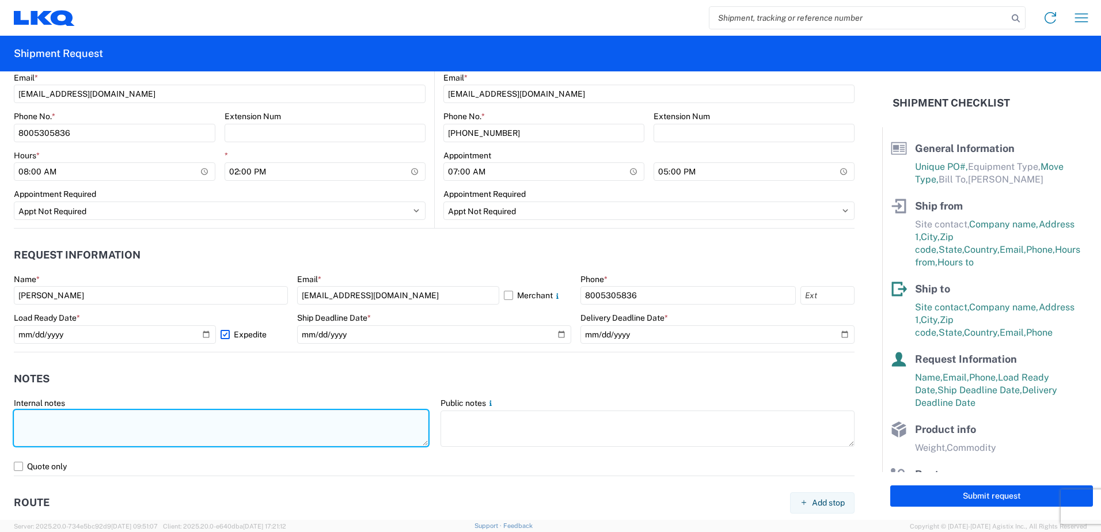
click at [365, 425] on textarea at bounding box center [221, 428] width 415 height 36
type textarea "n"
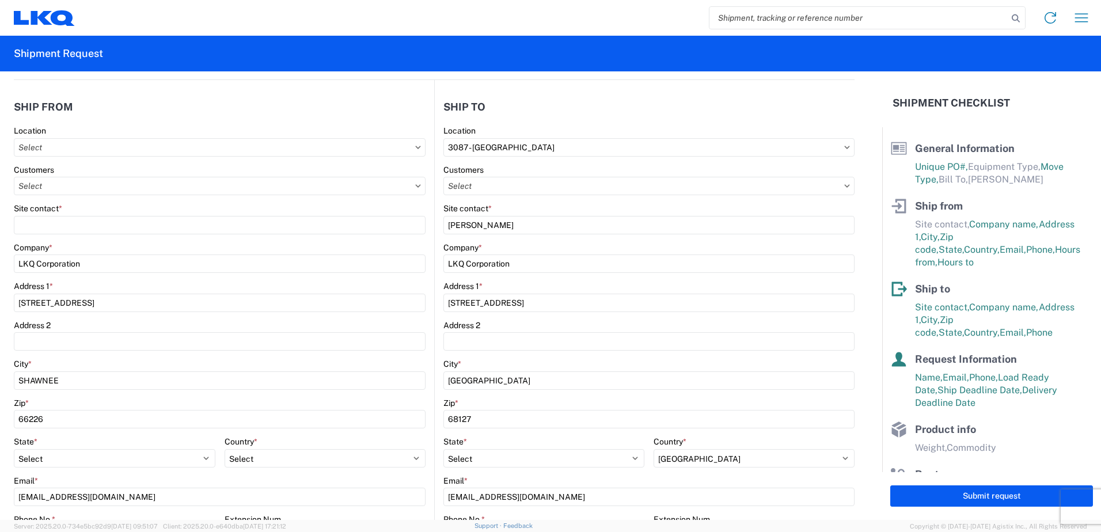
scroll to position [0, 0]
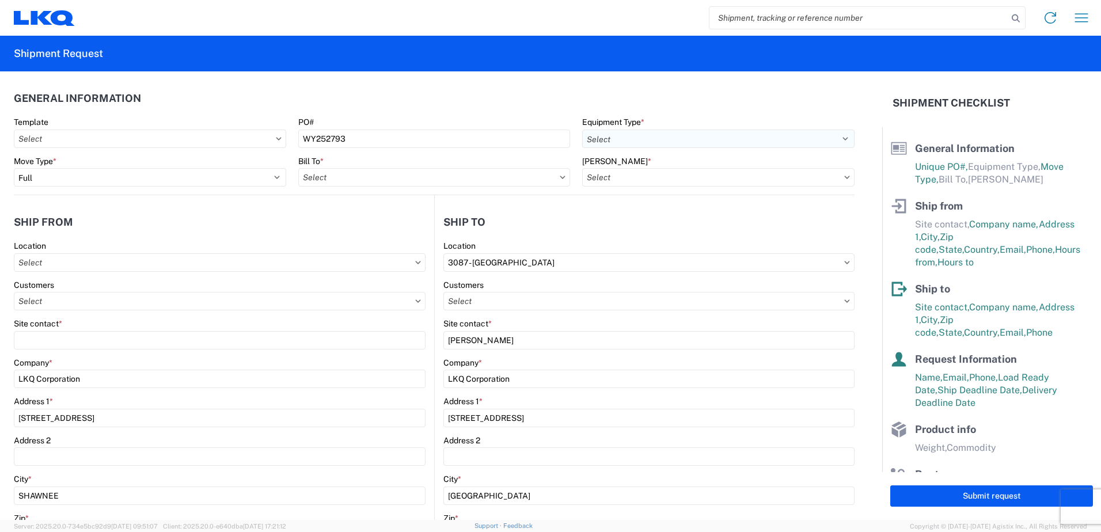
type textarea "NO BOX TRUCK EMPTY 53' DRY VAN"
click at [695, 135] on select "Select 53’ Dry Van Flatbed Dropdeck (van) Lowboy (flatbed) Rail" at bounding box center [718, 139] width 272 height 18
select select "STDV"
click at [582, 130] on select "Select 53’ Dry Van Flatbed Dropdeck (van) Lowboy (flatbed) Rail" at bounding box center [718, 139] width 272 height 18
click at [386, 170] on input "text" at bounding box center [434, 177] width 272 height 18
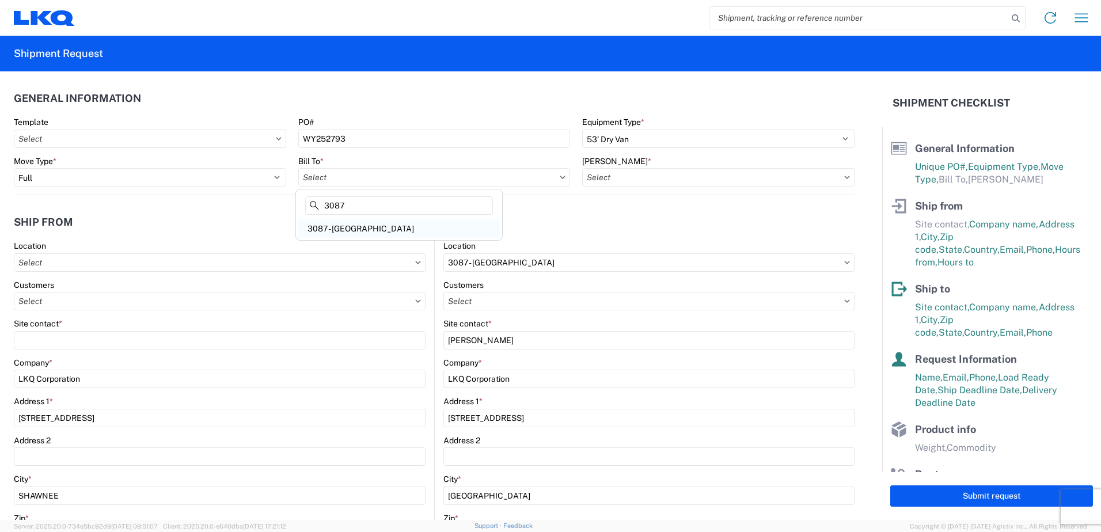
type input "3087"
click at [360, 231] on div "3087 - [GEOGRAPHIC_DATA]" at bounding box center [399, 228] width 202 height 18
type input "3087 - [GEOGRAPHIC_DATA]"
click at [747, 181] on input "text" at bounding box center [718, 177] width 272 height 18
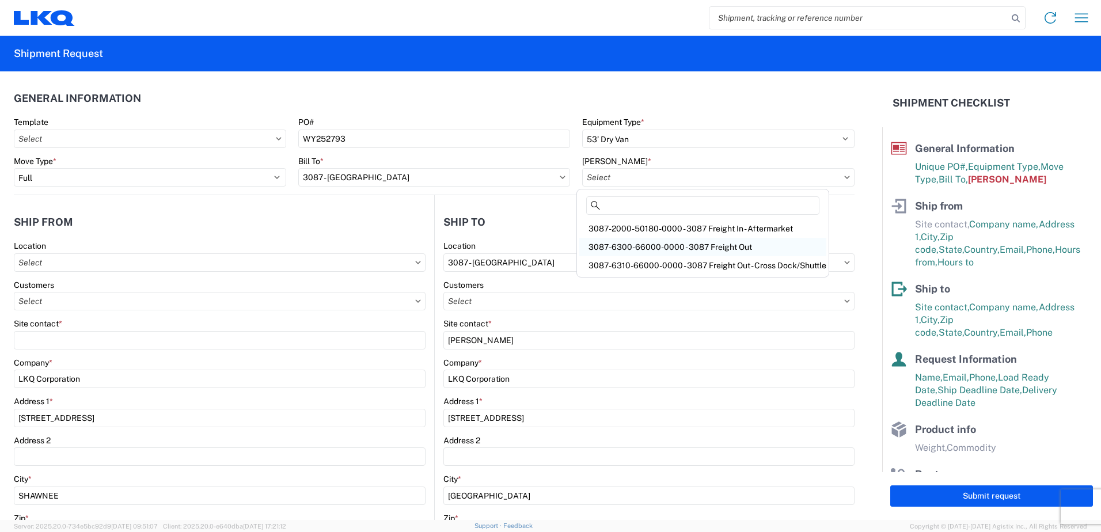
click at [687, 241] on div "3087-6300-66000-0000 - 3087 Freight Out" at bounding box center [702, 247] width 247 height 18
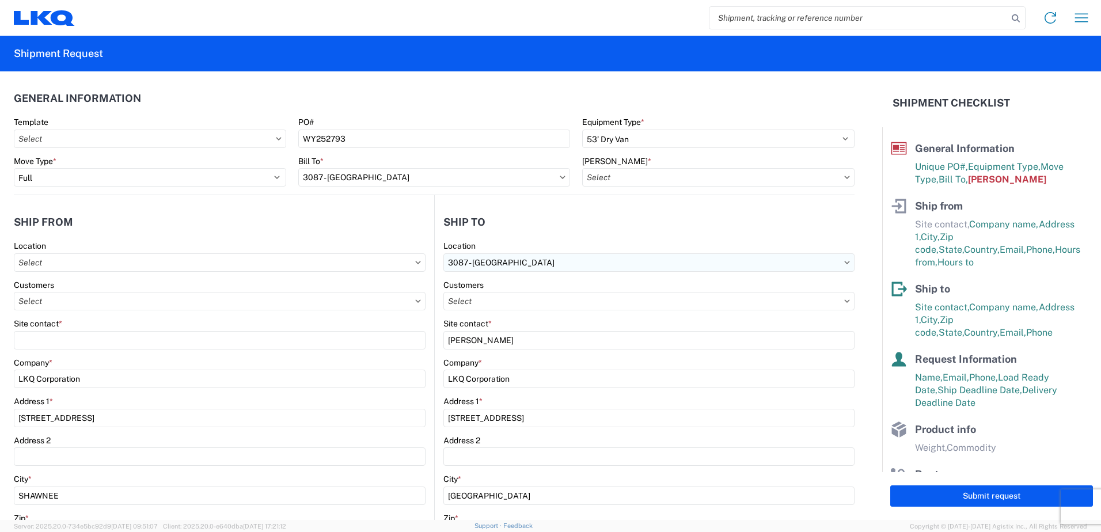
type input "3087-6300-66000-0000 - 3087 Freight Out"
click at [715, 234] on header "Ship to" at bounding box center [645, 222] width 420 height 26
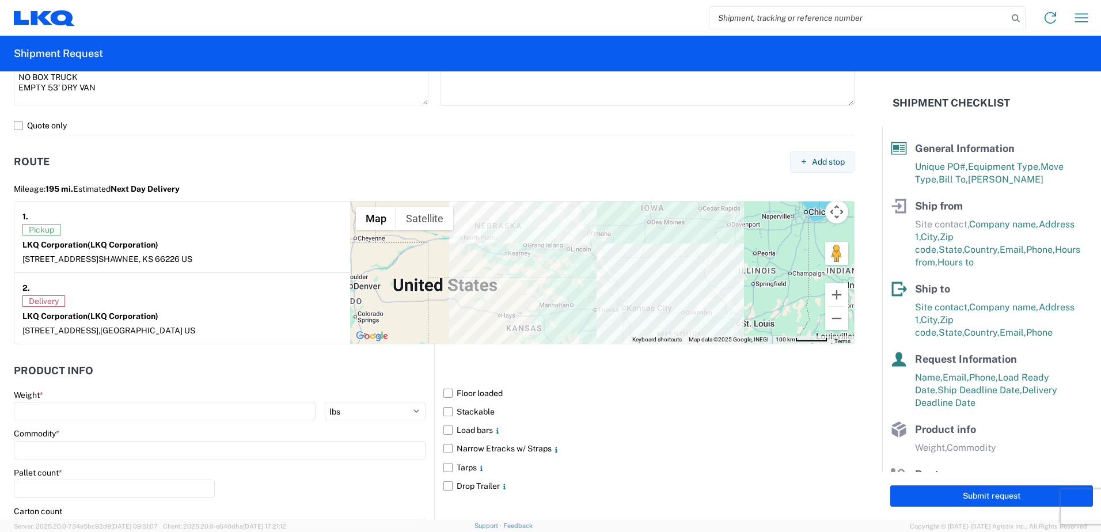
scroll to position [864, 0]
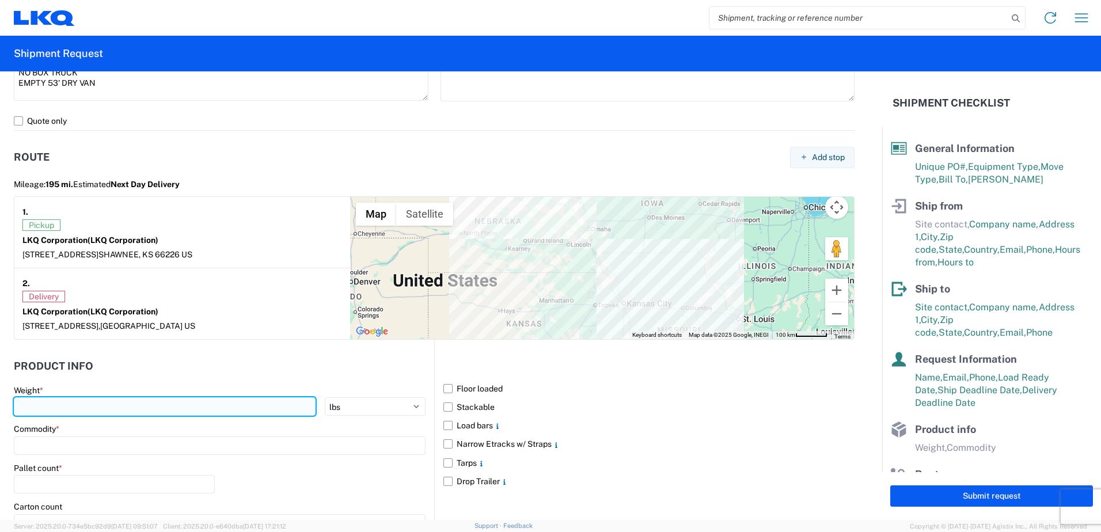
click at [164, 408] on input "number" at bounding box center [165, 406] width 302 height 18
type input "26000"
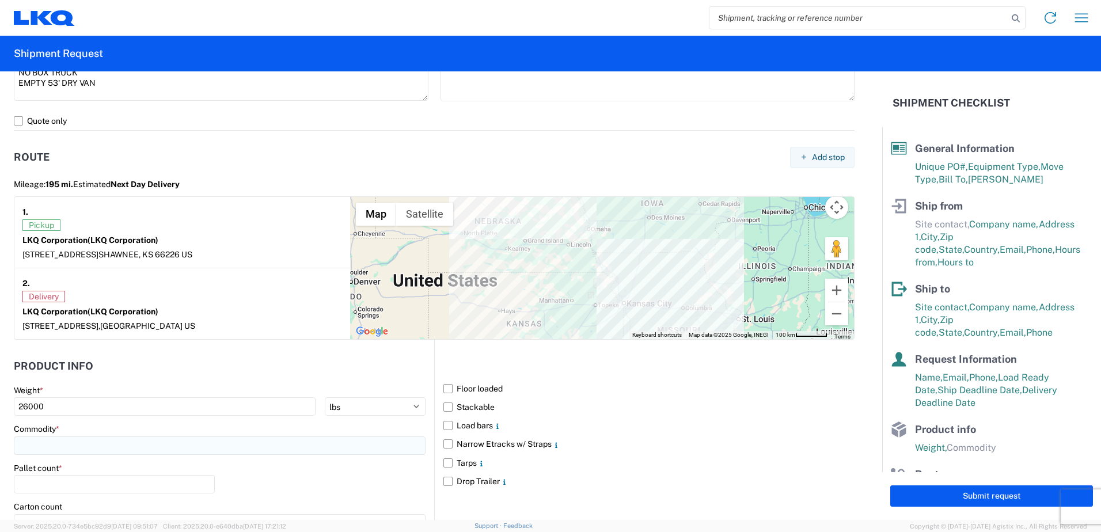
click at [153, 443] on input at bounding box center [220, 445] width 412 height 18
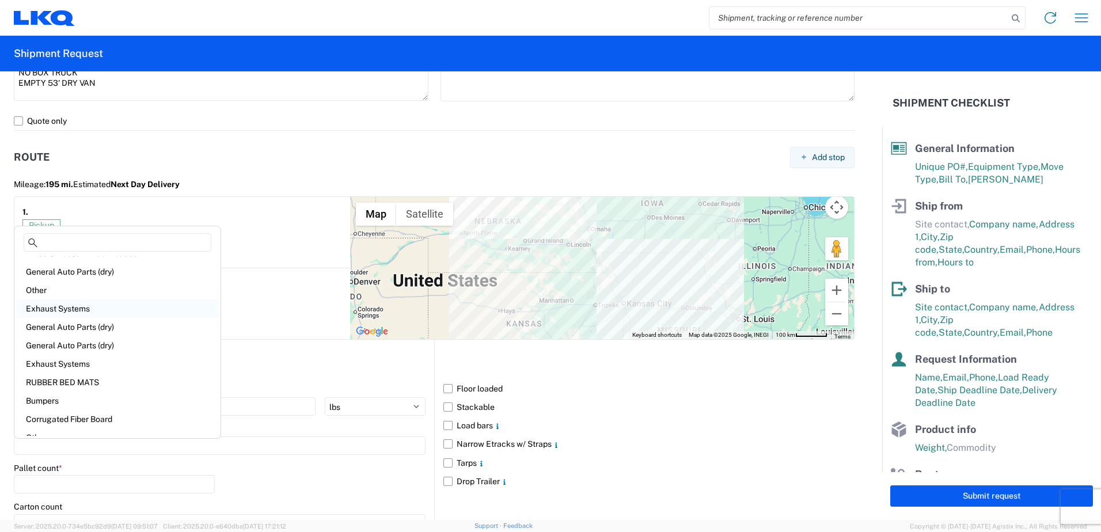
scroll to position [134, 0]
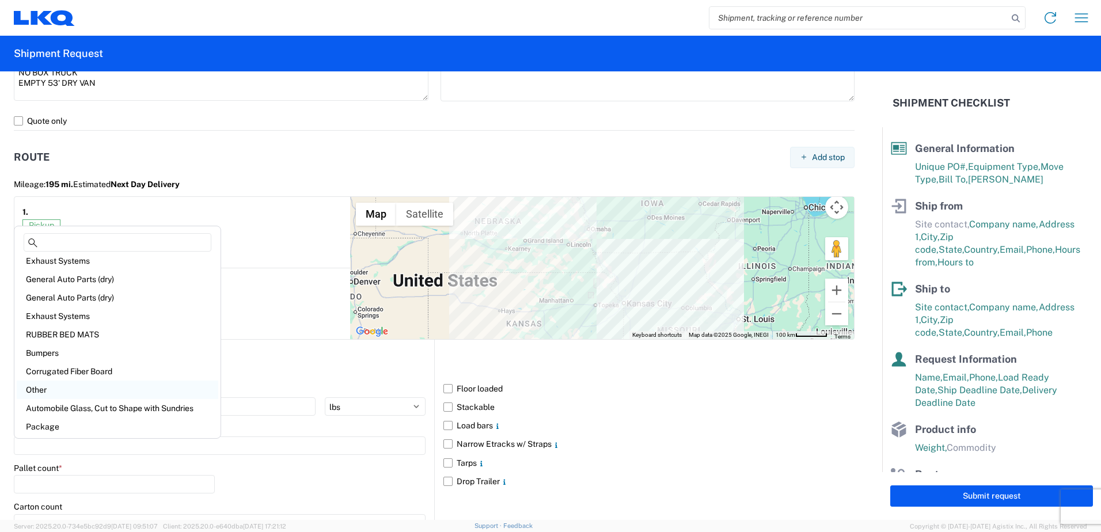
click at [188, 391] on div "Other" at bounding box center [118, 390] width 202 height 18
type input "Other"
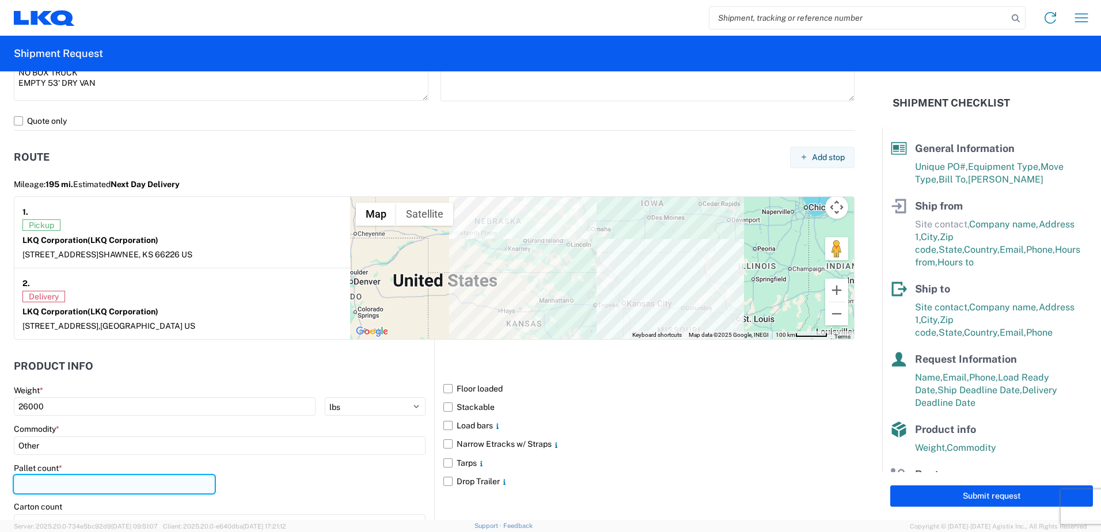
click at [100, 481] on input "number" at bounding box center [114, 484] width 201 height 18
type input "11"
click at [325, 496] on div "Pallet count * 11" at bounding box center [220, 482] width 412 height 39
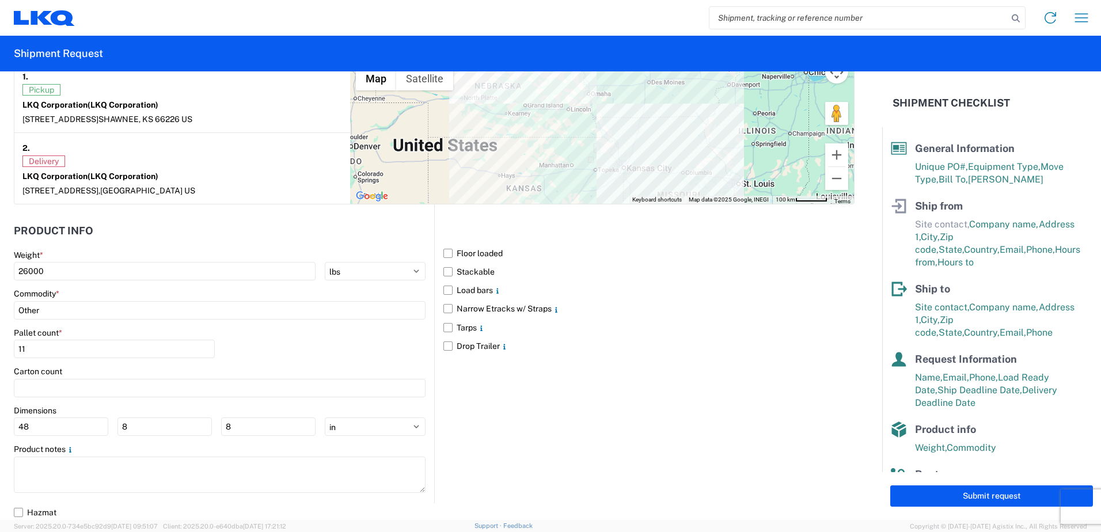
scroll to position [1001, 0]
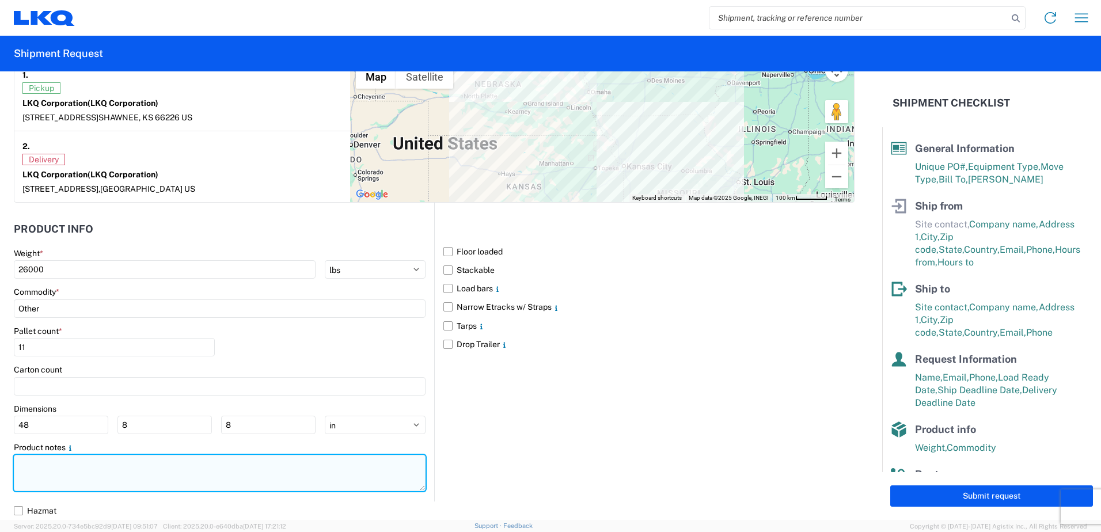
click at [197, 465] on textarea at bounding box center [220, 473] width 412 height 36
click at [279, 471] on textarea "11 SKIDS/19 SPOTS" at bounding box center [220, 473] width 412 height 36
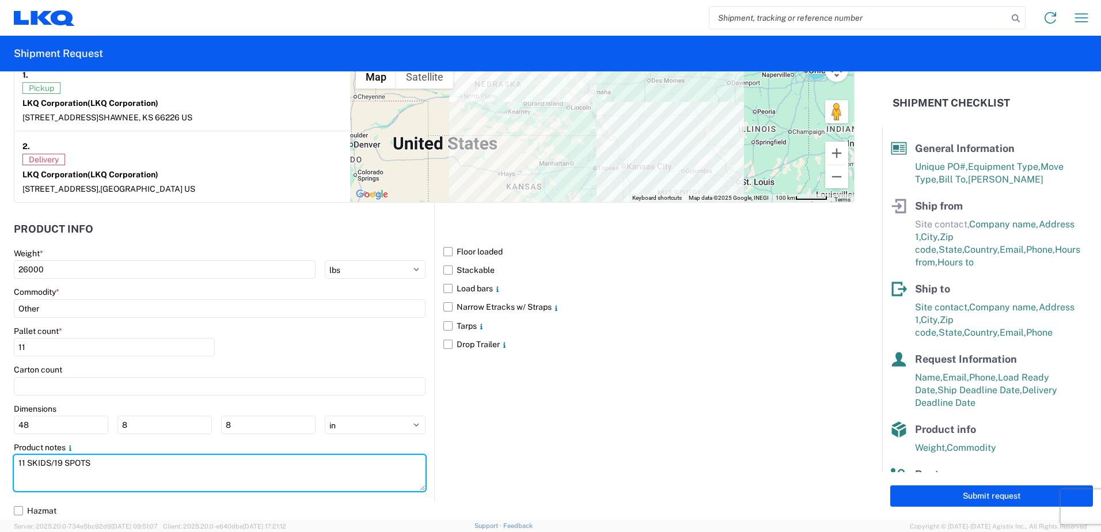
type textarea "11 SKIDS/19 SPOTS"
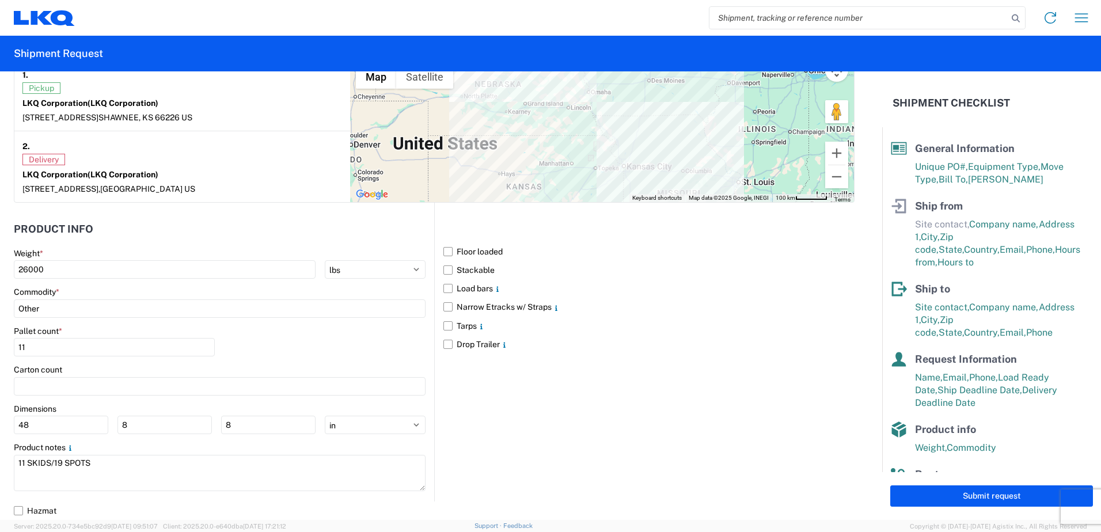
click at [716, 453] on div "Floor loaded Stackable Load bars Narrow Etracks w/ Straps Tarps Drop Trailer" at bounding box center [644, 352] width 420 height 299
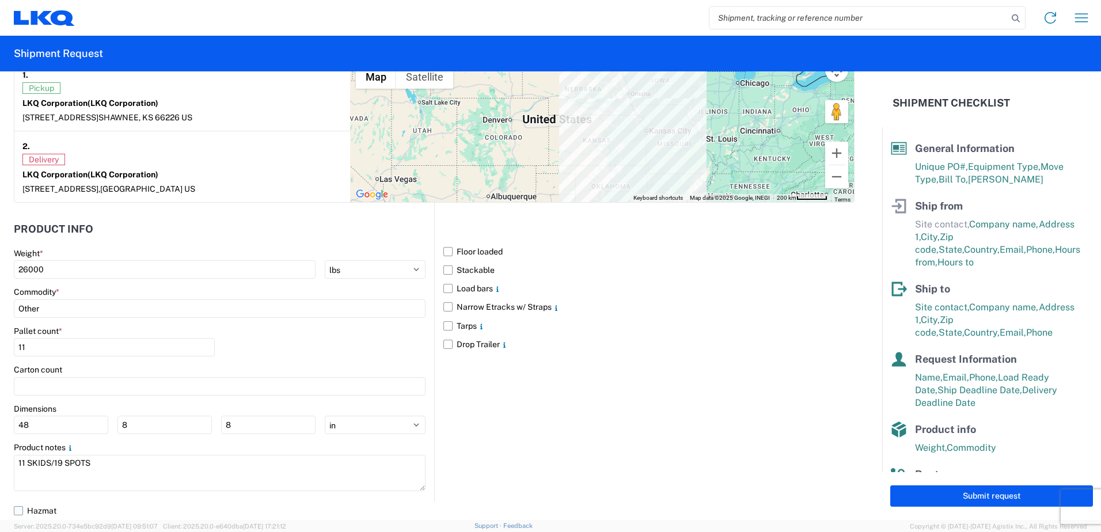
click at [22, 512] on label "Hazmat" at bounding box center [434, 510] width 841 height 18
click at [0, 0] on input "Hazmat" at bounding box center [0, 0] width 0 height 0
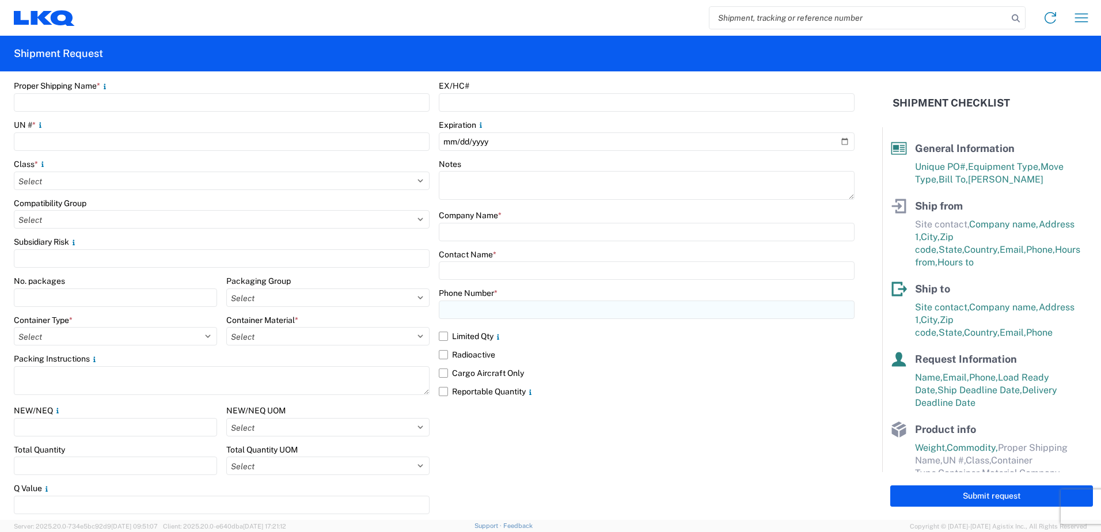
scroll to position [1472, 0]
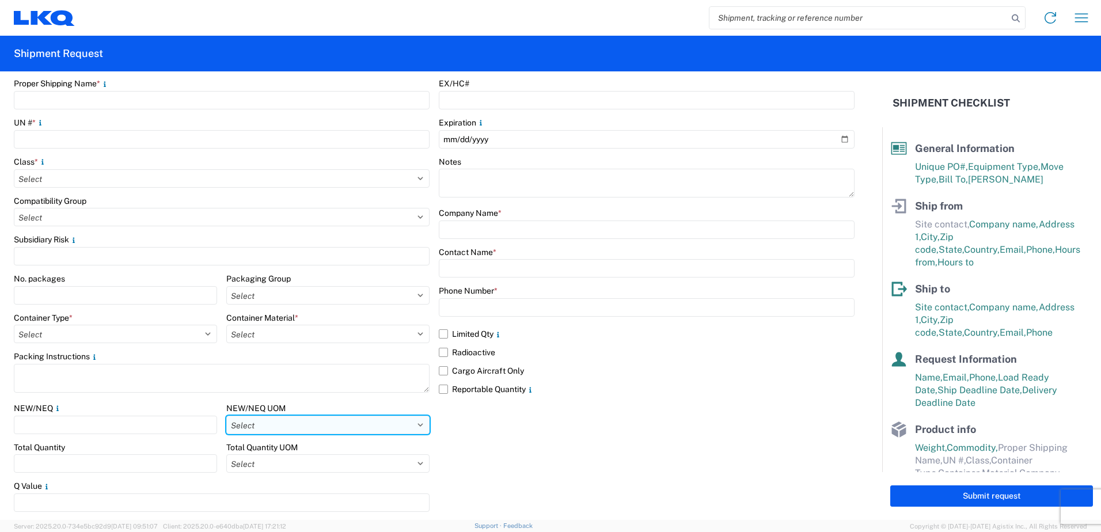
click at [390, 421] on select "Select kgs lbs" at bounding box center [327, 425] width 203 height 18
click at [587, 443] on div "EX/HC# Expiration Notes Company Name * Contact Name * Phone Number * Limited Qt…" at bounding box center [647, 299] width 416 height 442
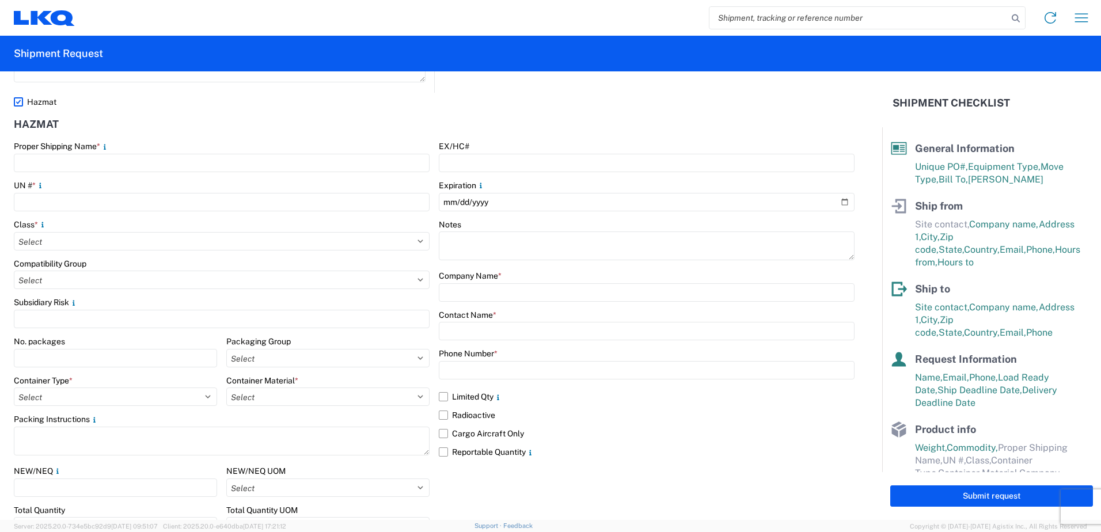
scroll to position [1415, 0]
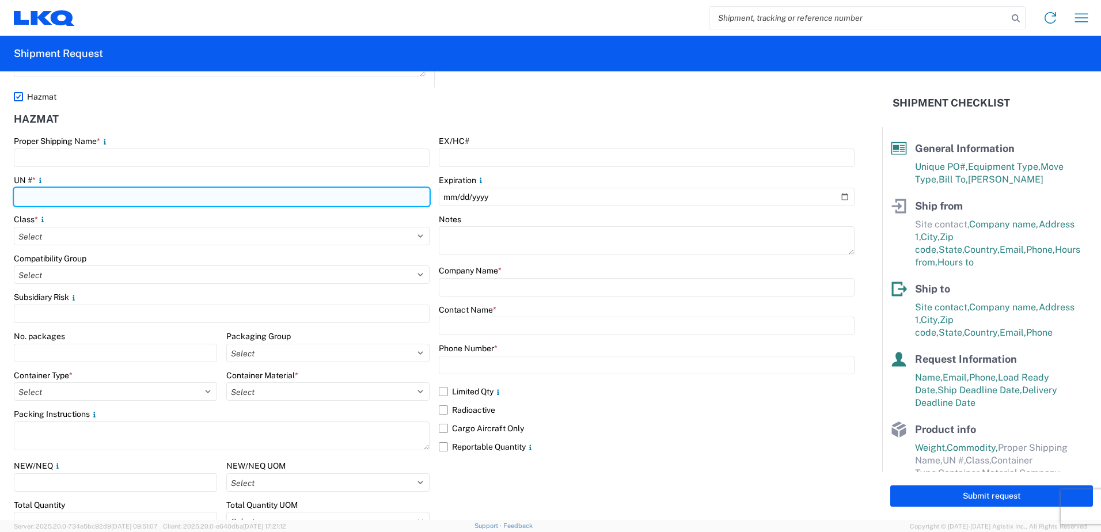
click at [125, 194] on input "number" at bounding box center [222, 197] width 416 height 18
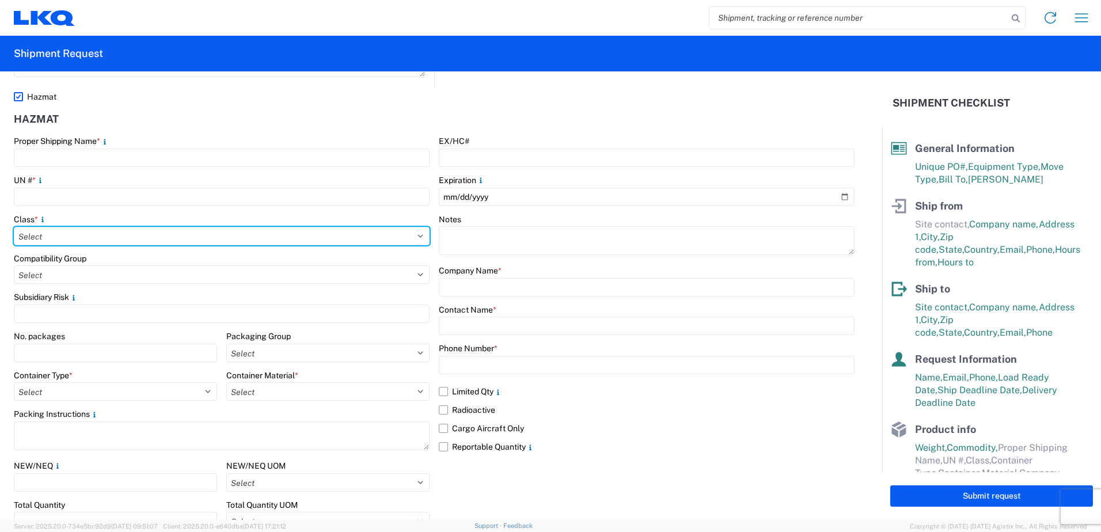
click at [120, 230] on div "Class * Select 1 Explosive 1.1 Explosive 1.2 Explosive 1.3 Explosive 1.4 Explos…" at bounding box center [222, 229] width 416 height 31
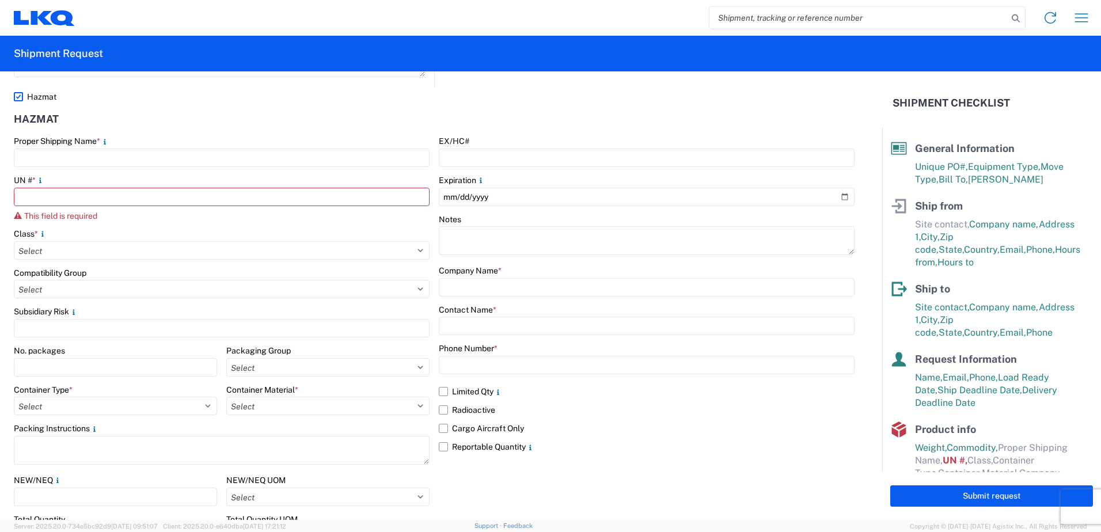
click at [622, 116] on div "Hazmat" at bounding box center [434, 121] width 841 height 30
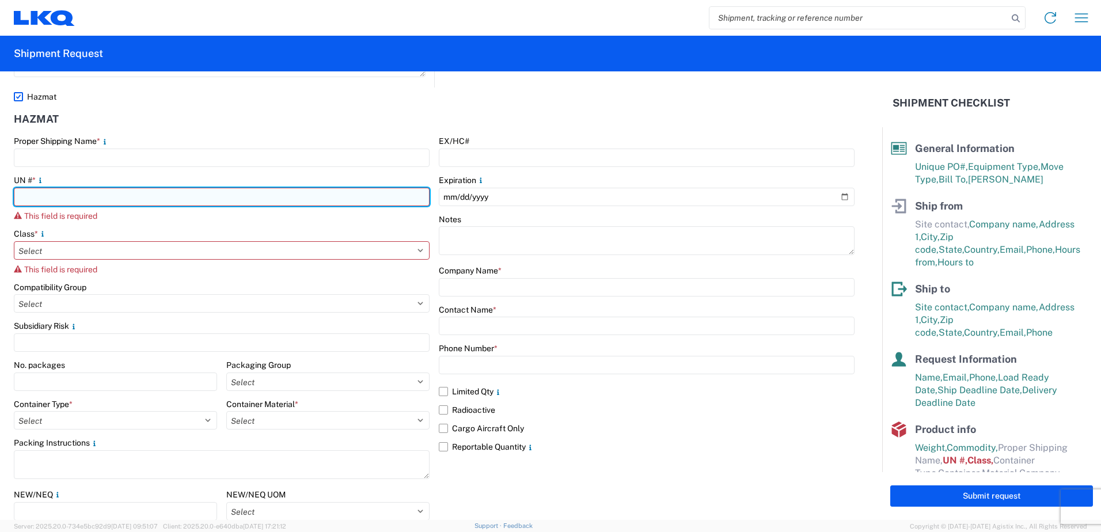
click at [34, 193] on input "number" at bounding box center [222, 197] width 416 height 18
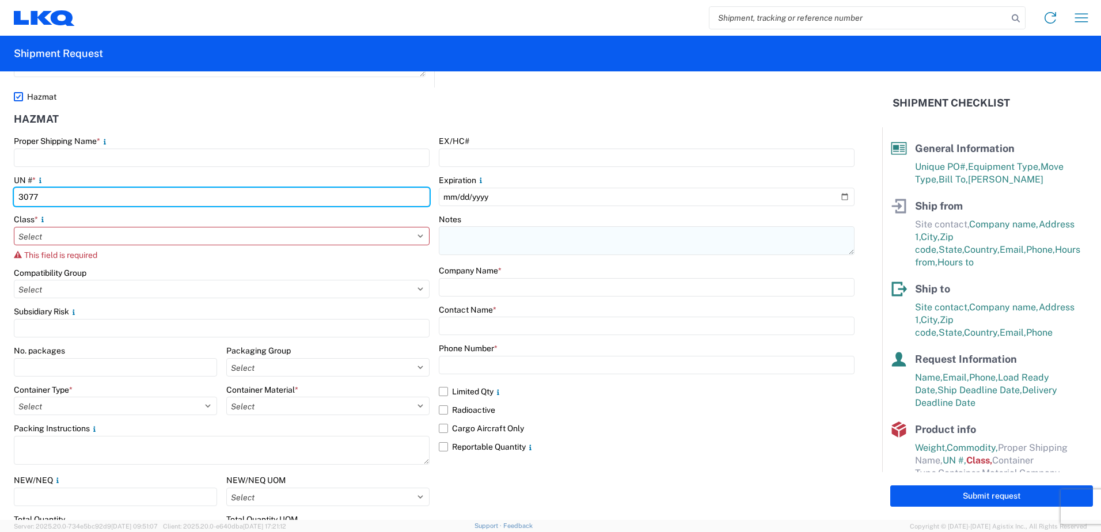
type input "3077"
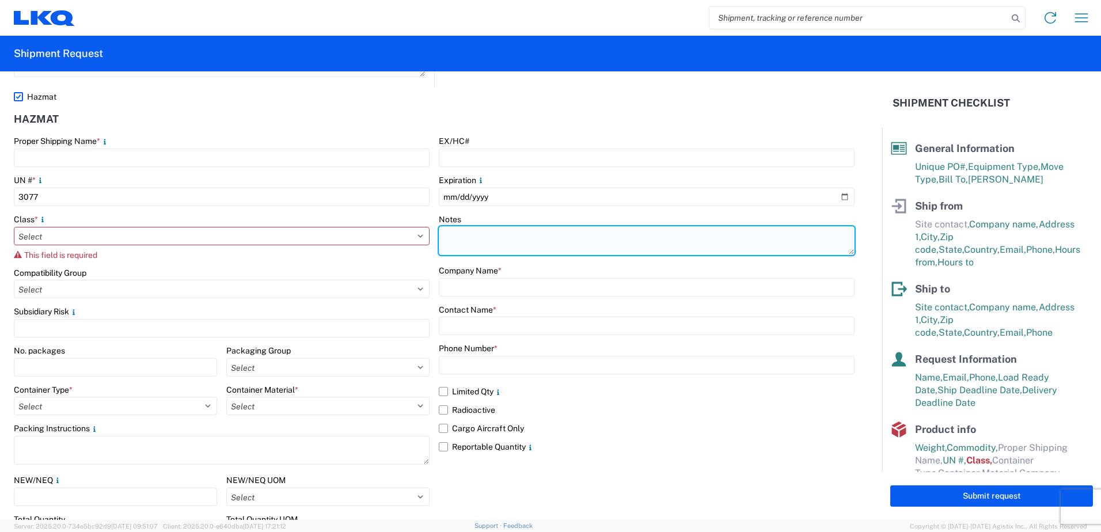
click at [478, 232] on textarea at bounding box center [647, 240] width 416 height 29
type textarea "UN 3077, 1263, 1090,1866, 3082"
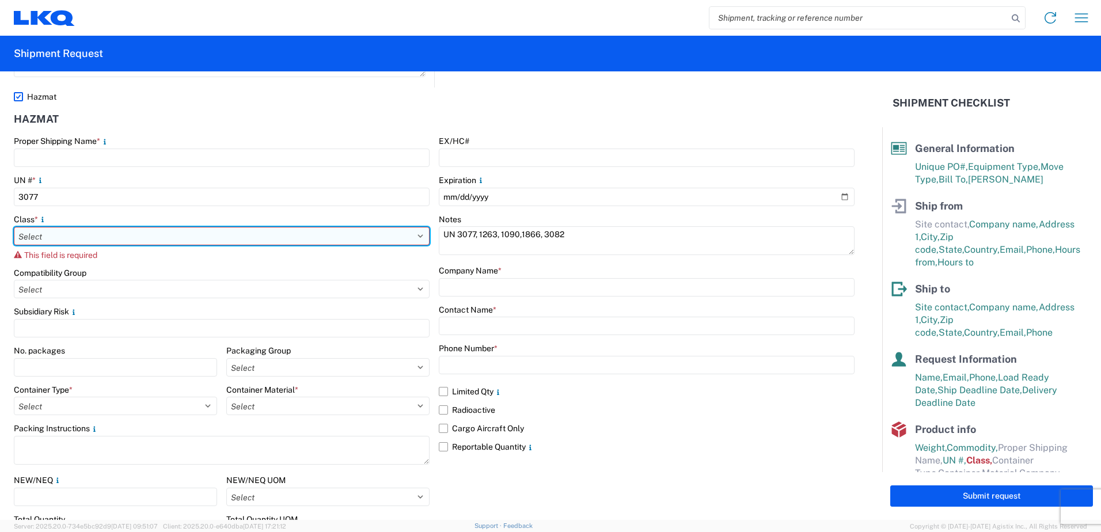
click at [146, 240] on select "Select 1 Explosive 1.1 Explosive 1.2 Explosive 1.3 Explosive 1.4 Explosive 1.5 …" at bounding box center [222, 236] width 416 height 18
select select "3 Flammable Liquid"
click at [14, 227] on select "Select 1 Explosive 1.1 Explosive 1.2 Explosive 1.3 Explosive 1.4 Explosive 1.5 …" at bounding box center [222, 236] width 416 height 18
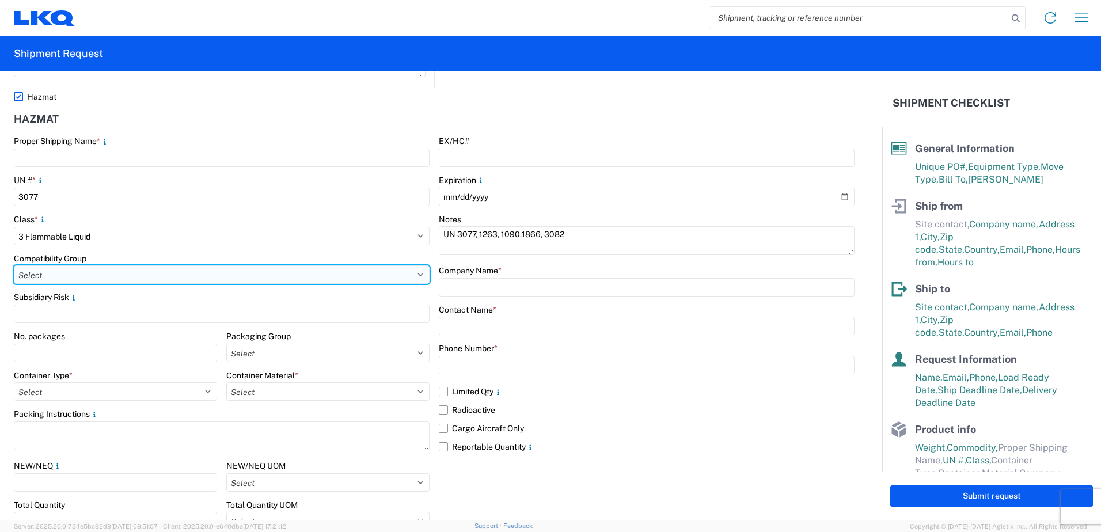
click at [131, 272] on select "Select A B C D E F G H J K L N S" at bounding box center [222, 274] width 416 height 18
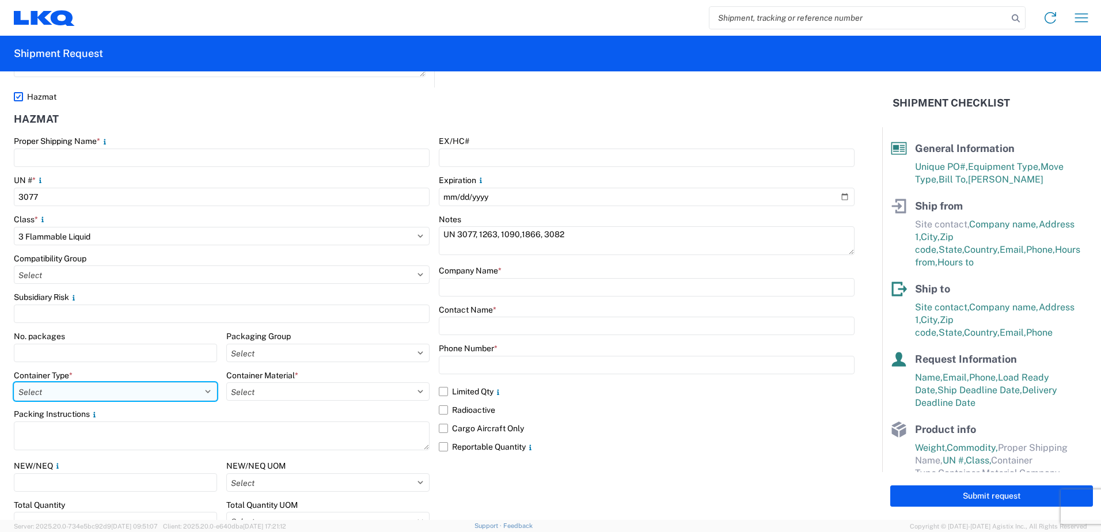
click at [139, 390] on select "Select 5 - Bags 4 - Boxes 6 - Composite Packaging 1 - Drums 3 - Jerricans None …" at bounding box center [115, 391] width 203 height 18
select select "BOXES"
click at [14, 382] on select "Select 5 - Bags 4 - Boxes 6 - Composite Packaging 1 - Drums 3 - Jerricans None …" at bounding box center [115, 391] width 203 height 18
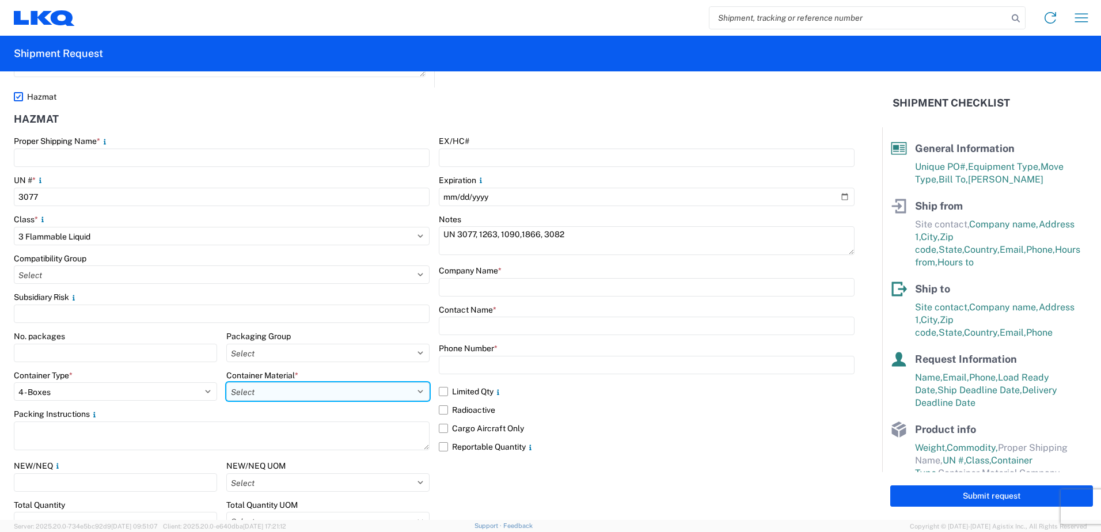
click at [292, 383] on select "Select B - Aluminum G - Fiberboard P - Glass, porcelain or stoneware (not used …" at bounding box center [327, 391] width 203 height 18
select select "PAPER_MULTI"
click at [226, 382] on select "Select B - Aluminum G - Fiberboard P - Glass, porcelain or stoneware (not used …" at bounding box center [327, 391] width 203 height 18
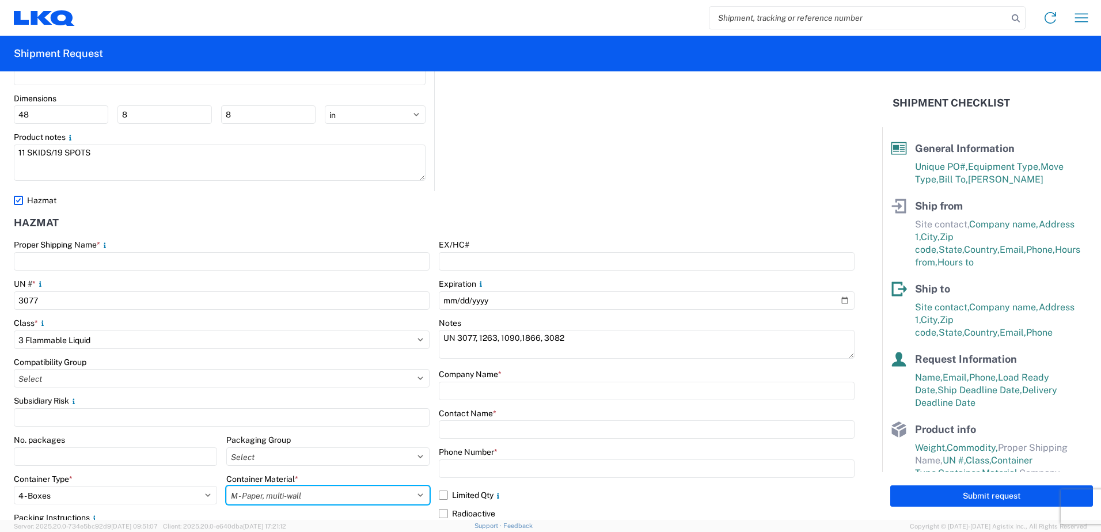
scroll to position [1299, 0]
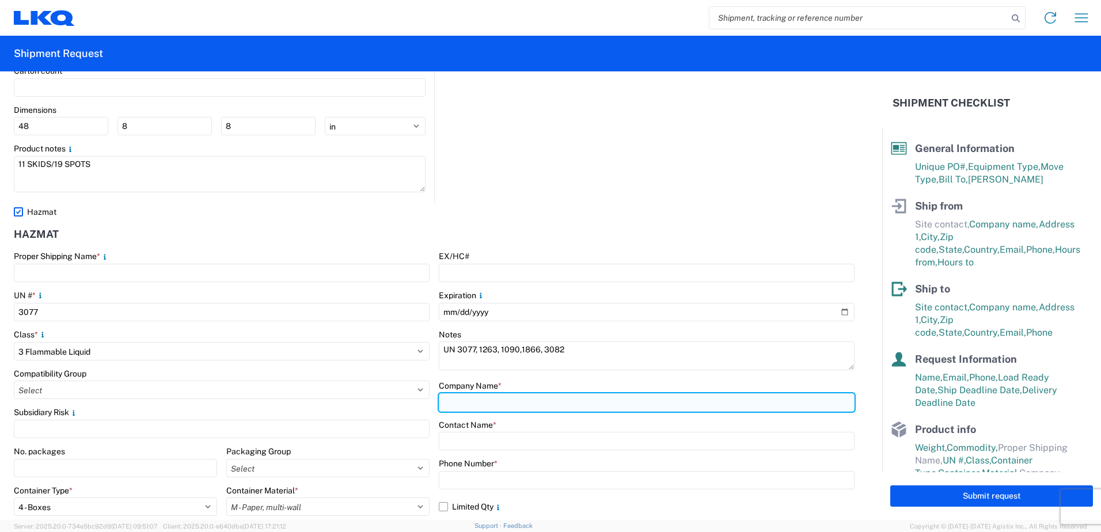
click at [495, 400] on input "text" at bounding box center [647, 402] width 416 height 18
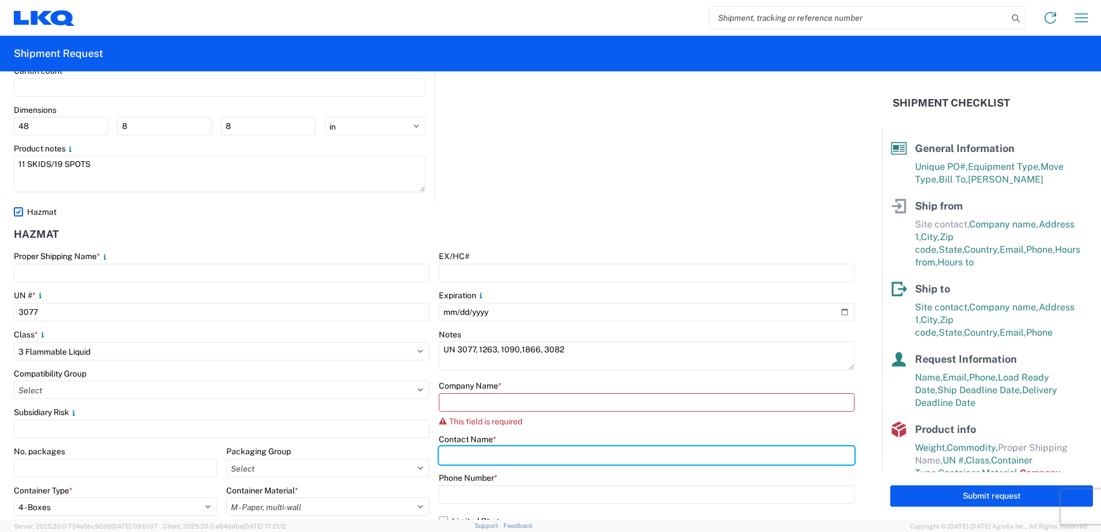
click at [488, 439] on div "Contact Name *" at bounding box center [647, 449] width 416 height 31
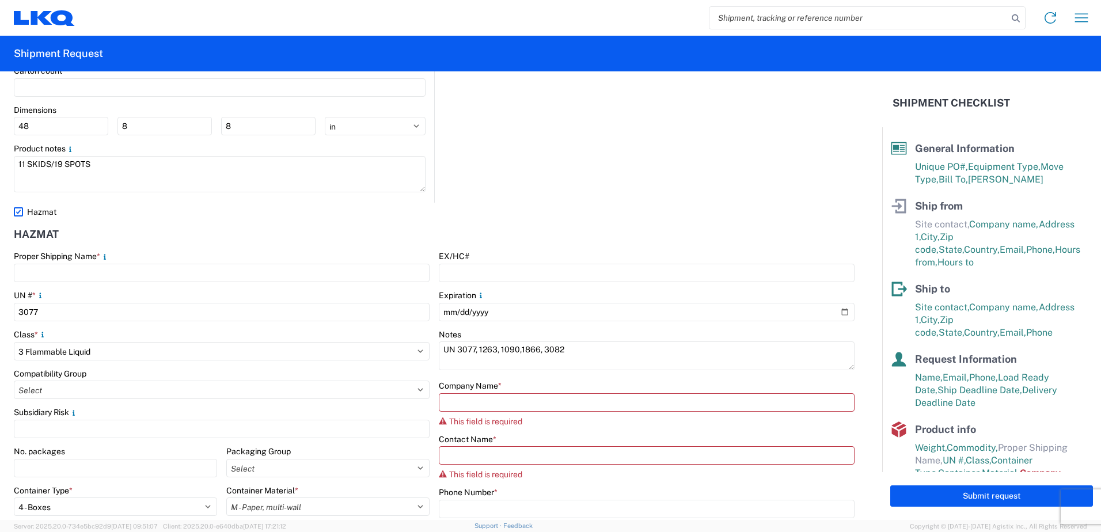
click at [728, 333] on div "Notes" at bounding box center [647, 334] width 416 height 10
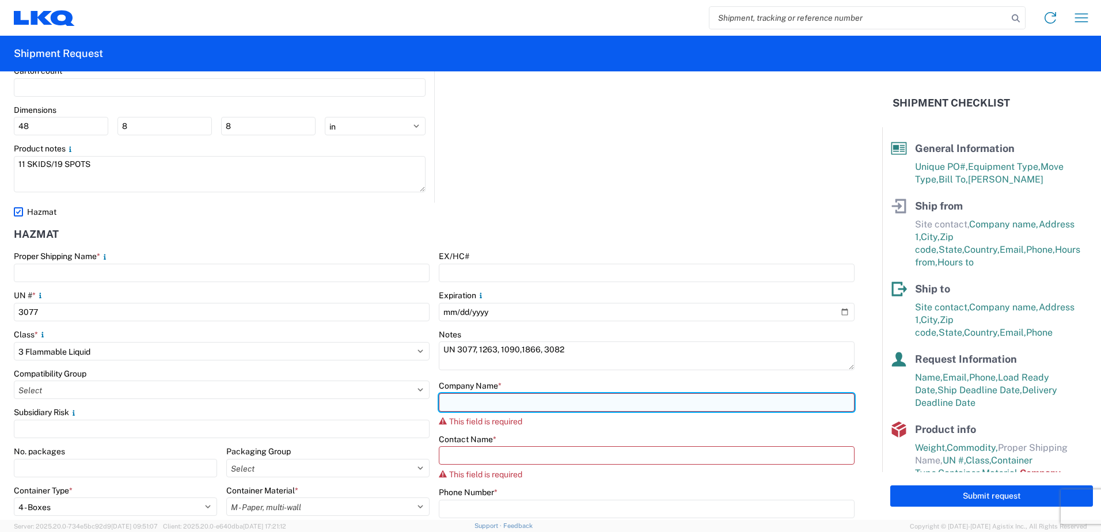
click at [605, 402] on input "text" at bounding box center [647, 402] width 416 height 18
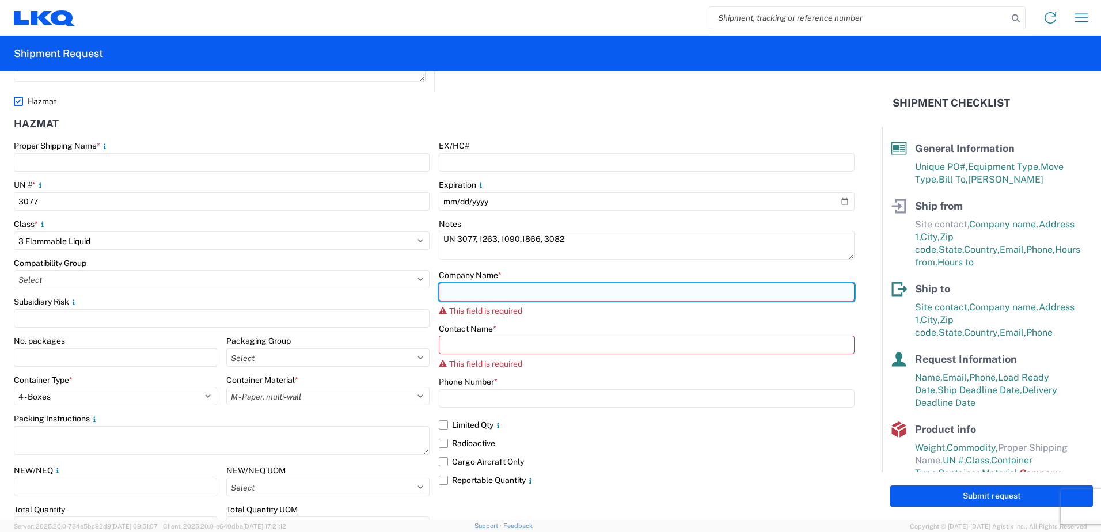
scroll to position [1415, 0]
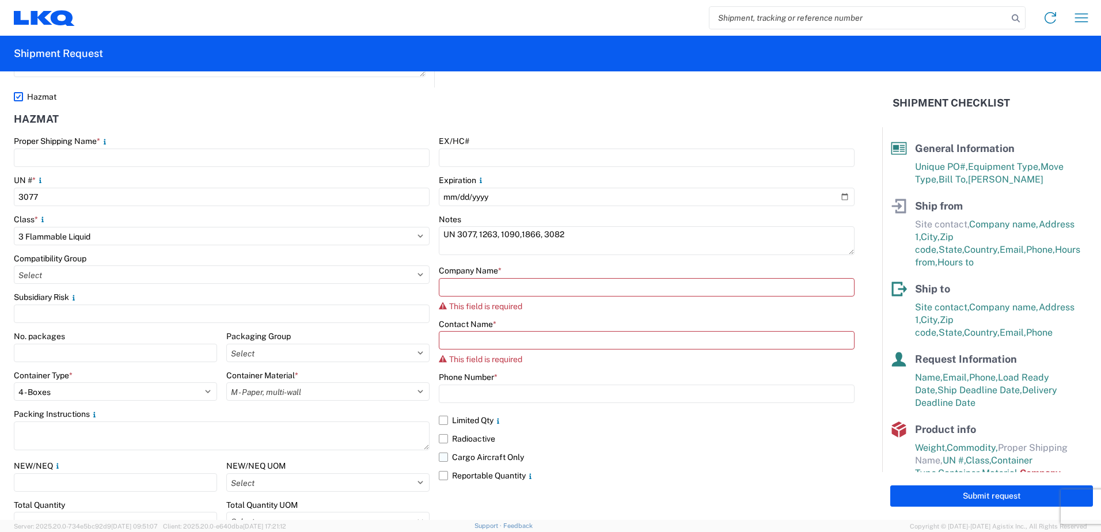
click at [671, 462] on label "Cargo Aircraft Only" at bounding box center [647, 457] width 416 height 18
click at [0, 0] on input "Cargo Aircraft Only" at bounding box center [0, 0] width 0 height 0
click at [498, 269] on span "*" at bounding box center [499, 270] width 3 height 9
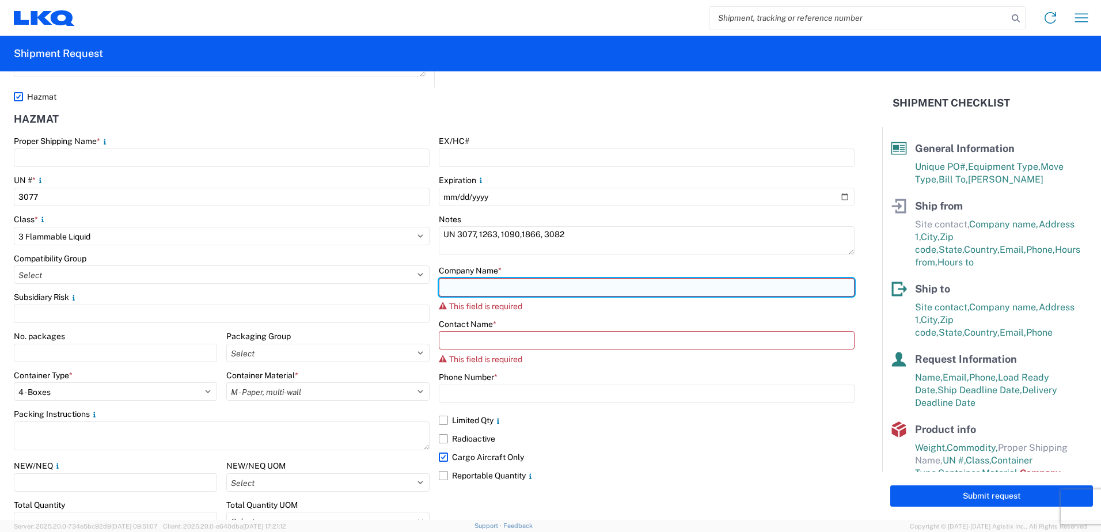
click at [510, 284] on input "text" at bounding box center [647, 287] width 416 height 18
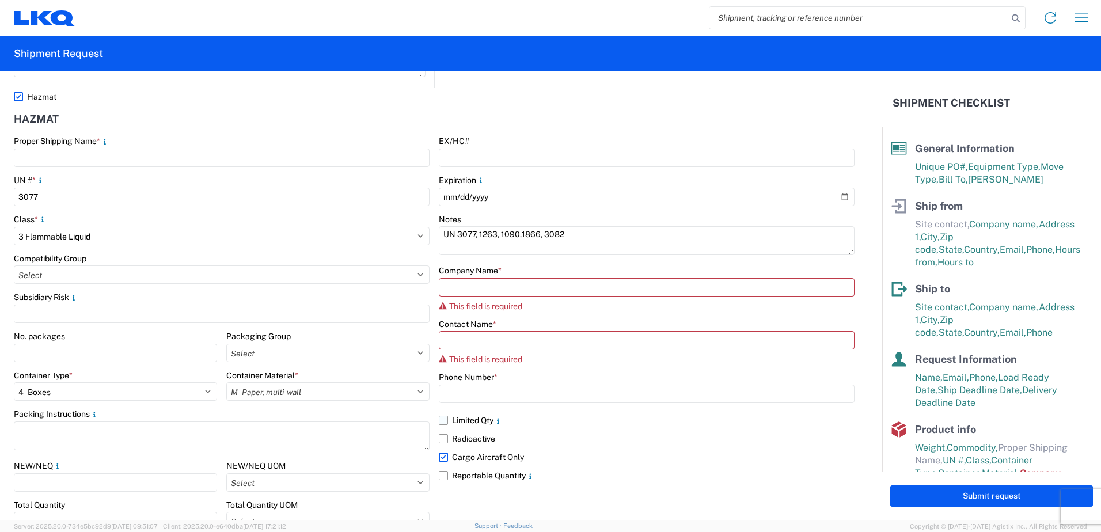
click at [725, 428] on label "Limited Qty" at bounding box center [647, 420] width 416 height 18
click at [0, 0] on input "Limited Qty" at bounding box center [0, 0] width 0 height 0
click at [439, 456] on label "Cargo Aircraft Only" at bounding box center [647, 457] width 416 height 18
click at [0, 0] on input "Cargo Aircraft Only" at bounding box center [0, 0] width 0 height 0
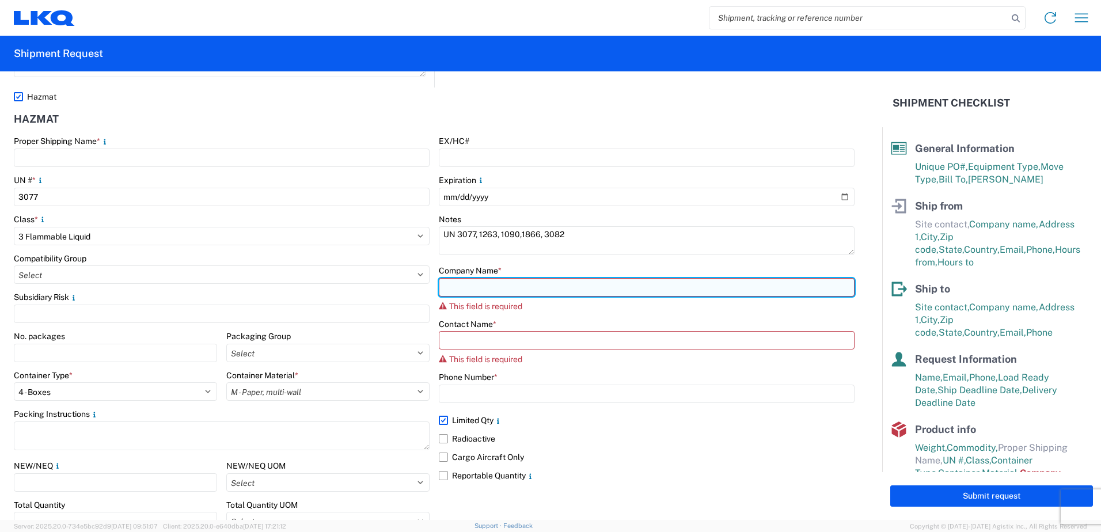
click at [607, 288] on input "text" at bounding box center [647, 287] width 416 height 18
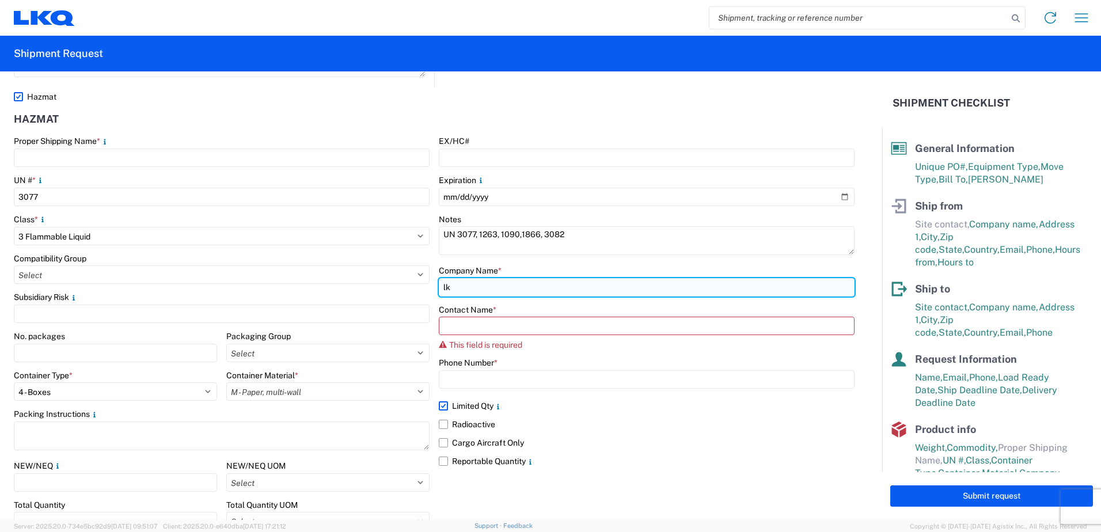
type input "l"
type input "LKQ CORPORATION"
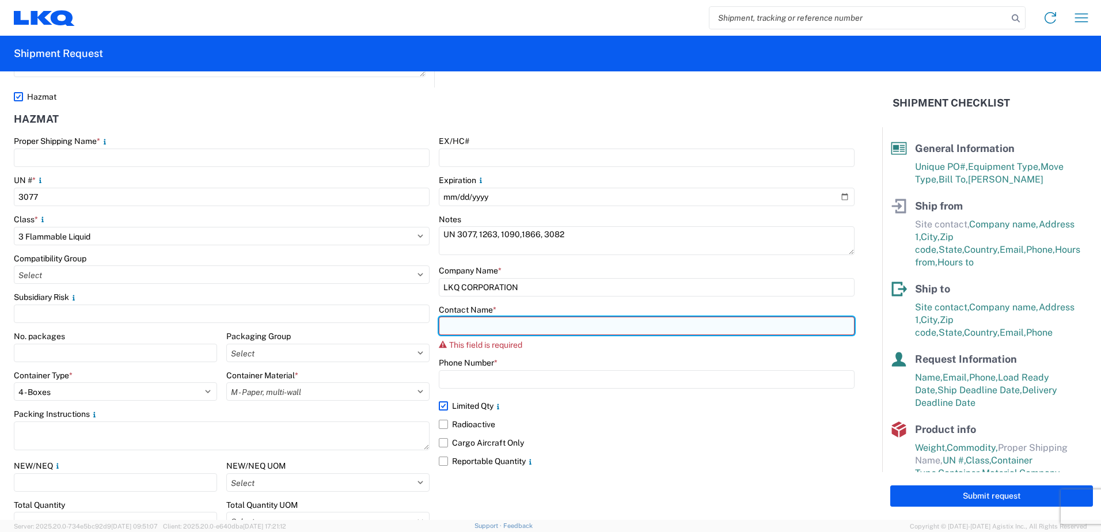
click at [697, 324] on input "text" at bounding box center [647, 326] width 416 height 18
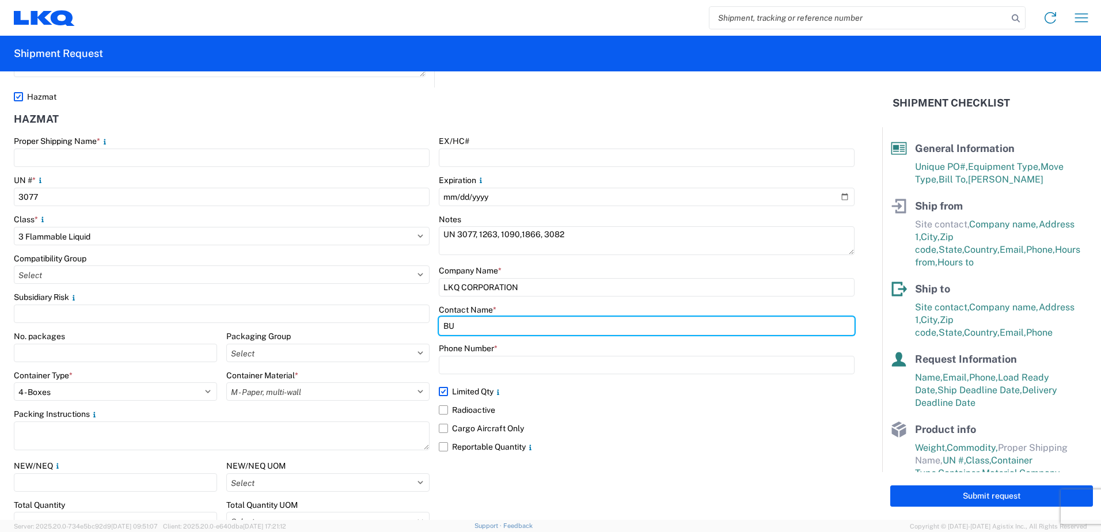
type input "B"
type input "[PERSON_NAME]"
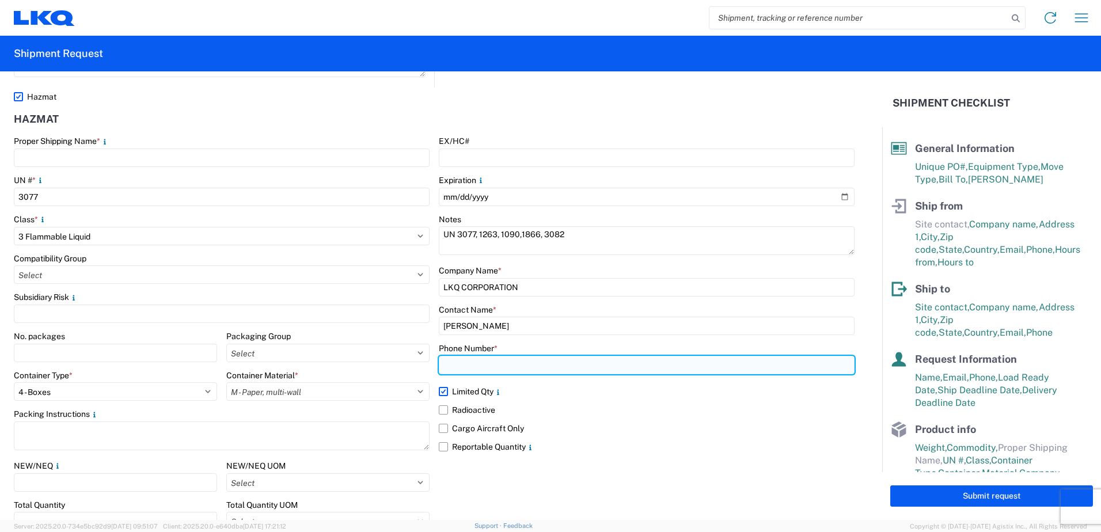
click at [522, 356] on input "text" at bounding box center [647, 365] width 416 height 18
paste input "[STREET_ADDRESS]"
drag, startPoint x: 444, startPoint y: 361, endPoint x: 386, endPoint y: 365, distance: 57.7
click at [386, 365] on div "Proper Shipping Name * UN # * 3077 Class * Select 1 Explosive 1.1 Explosive 1.2…" at bounding box center [434, 357] width 841 height 442
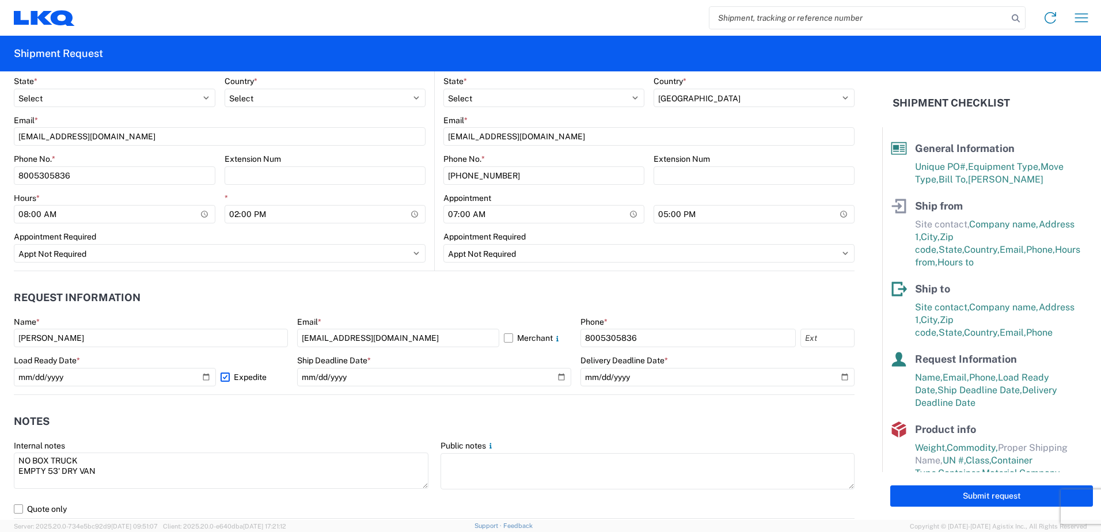
scroll to position [461, 0]
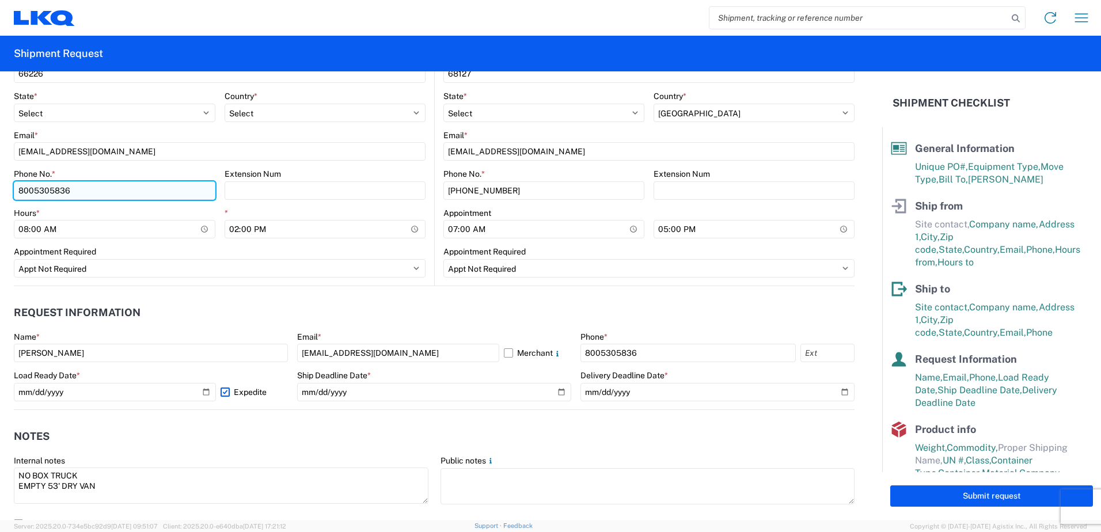
click at [111, 185] on input "8005305836" at bounding box center [115, 190] width 202 height 18
click at [0, 173] on html "Home Shipment request Shipment tracking Shipment Request General Information Te…" at bounding box center [550, 266] width 1101 height 532
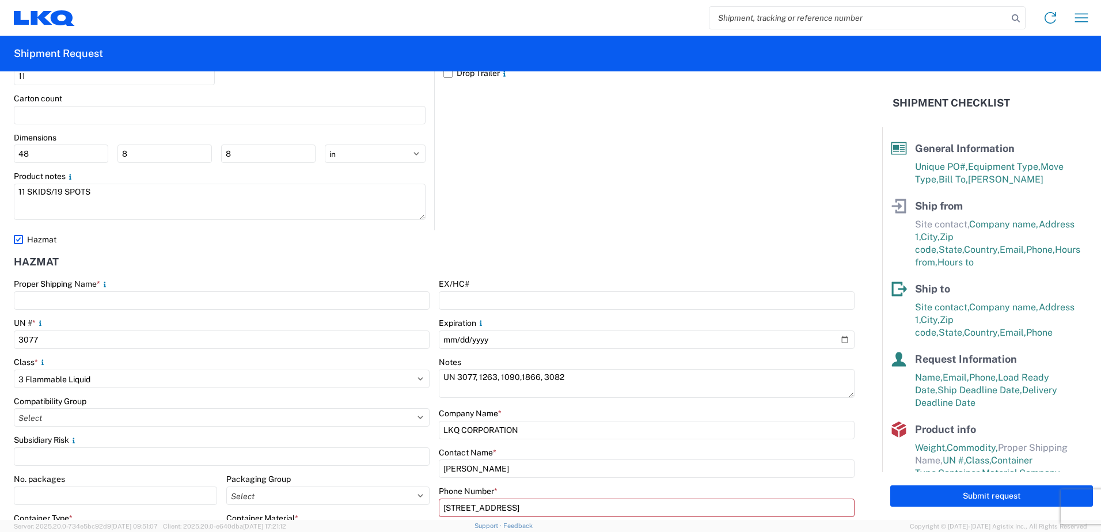
scroll to position [1472, 0]
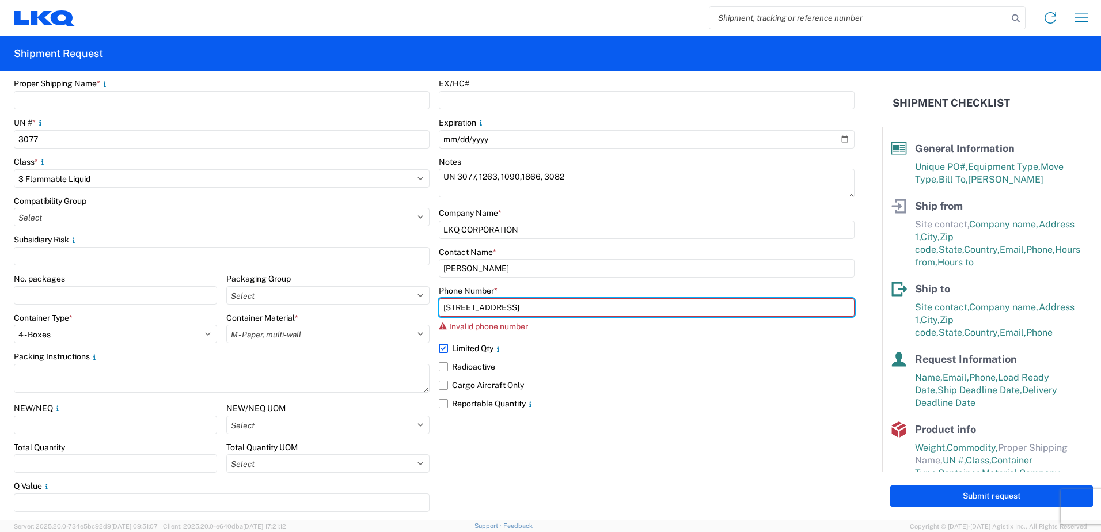
drag, startPoint x: 473, startPoint y: 316, endPoint x: 391, endPoint y: 323, distance: 82.7
click at [391, 323] on div "Proper Shipping Name * UN # * 3077 Class * Select 1 Explosive 1.1 Explosive 1.2…" at bounding box center [434, 299] width 841 height 442
paste input "8005305836"
type input "8005305836"
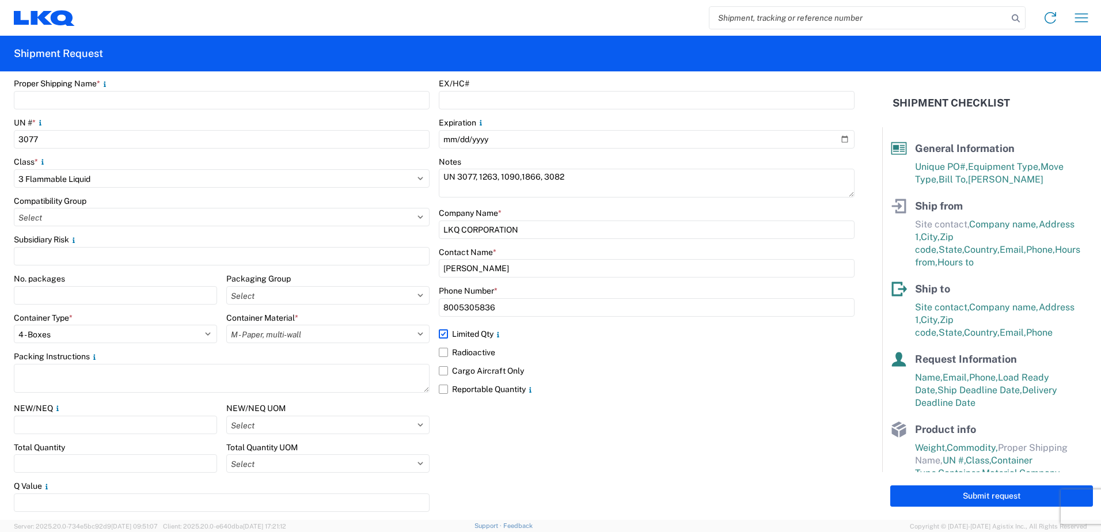
click at [654, 482] on div "EX/HC# Expiration Notes UN 3077, 1263, 1090,1866, 3082 Company Name * LKQ CORPO…" at bounding box center [647, 299] width 416 height 442
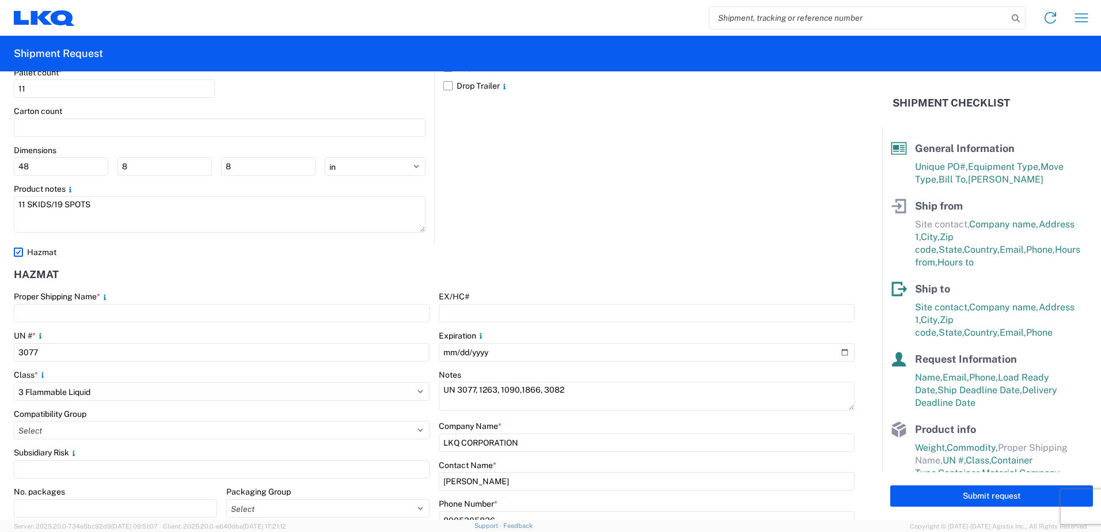
scroll to position [1242, 0]
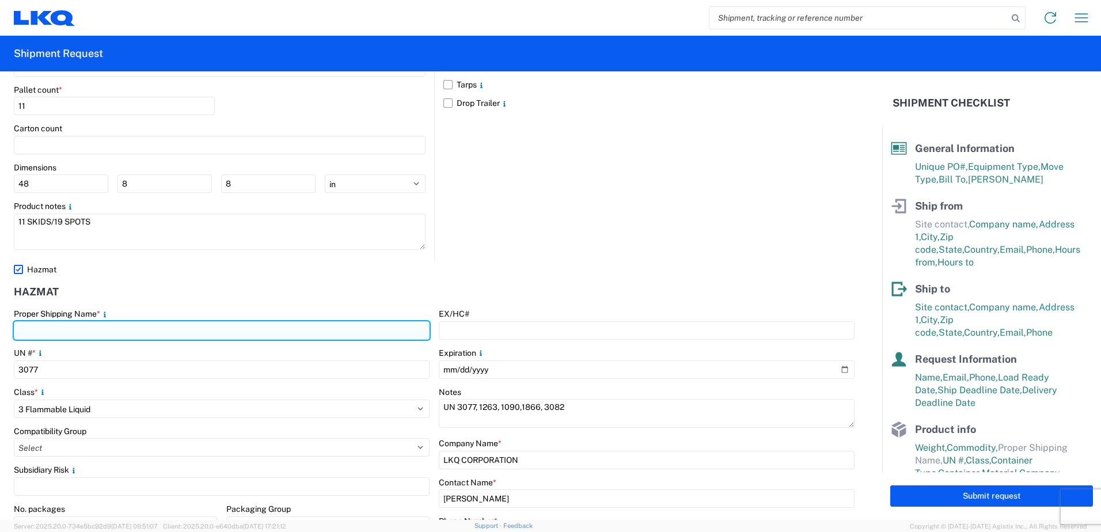
click at [218, 332] on input "text" at bounding box center [222, 330] width 416 height 18
click at [136, 330] on input "Flammable liquids, PAINT, PAIN RELATED MATERIALS, RESIN SOULUTION" at bounding box center [222, 330] width 416 height 18
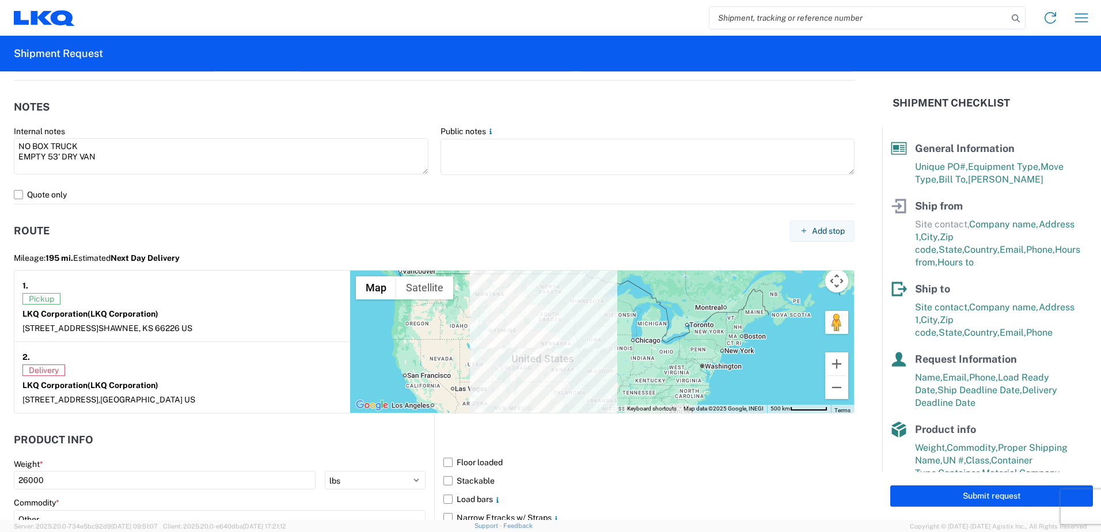
scroll to position [781, 0]
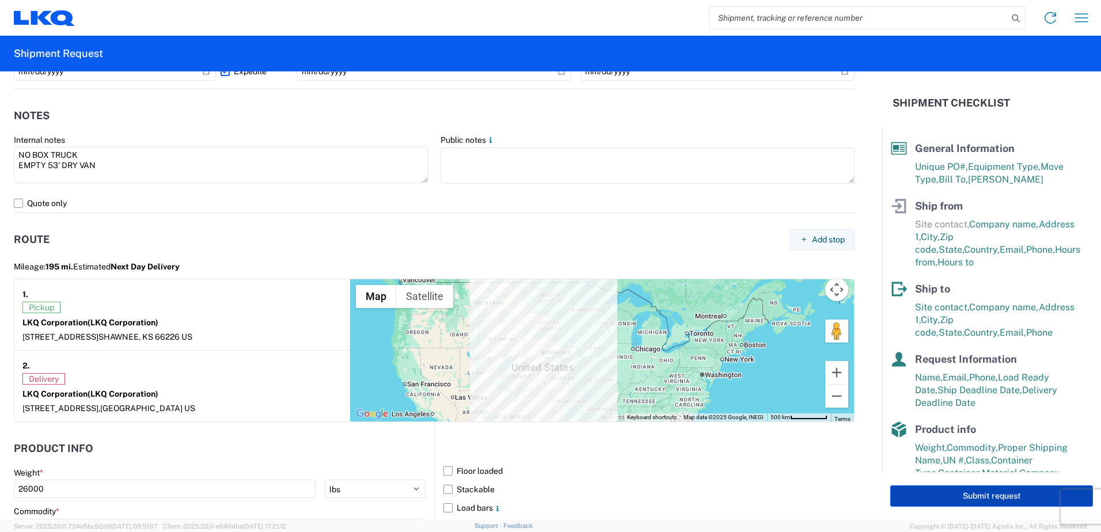
type input "Flammable liquids, PAINT, PAINT RELATED MATERIALS, RESIN SOLUTION"
click at [932, 489] on button "Submit request" at bounding box center [991, 495] width 203 height 21
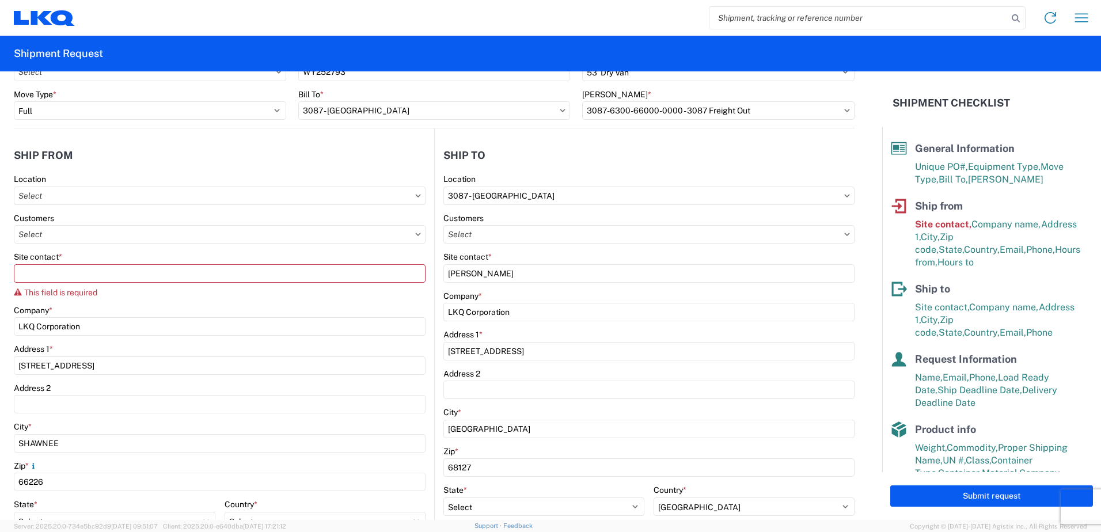
scroll to position [47, 0]
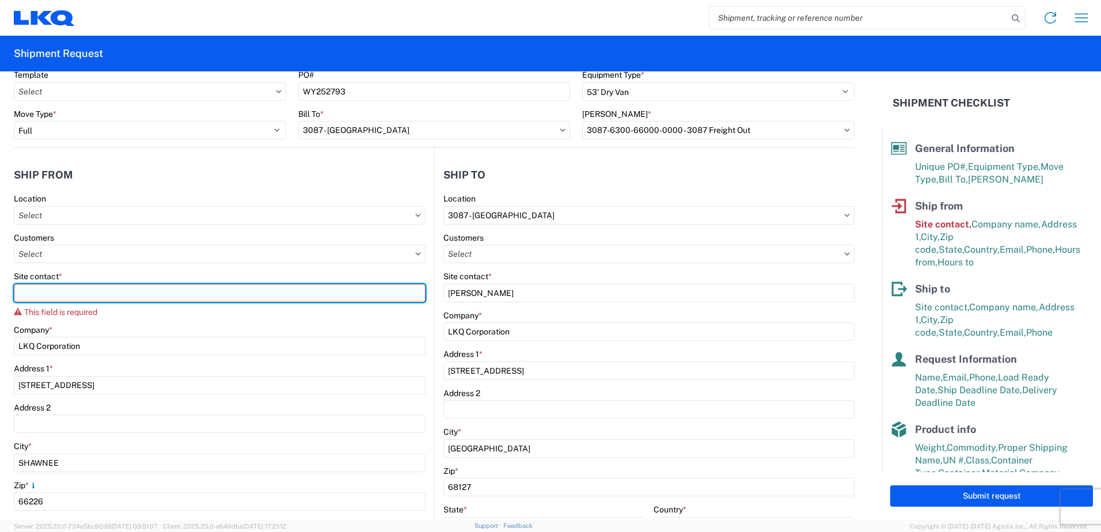
click at [233, 292] on input "Site contact *" at bounding box center [220, 293] width 412 height 18
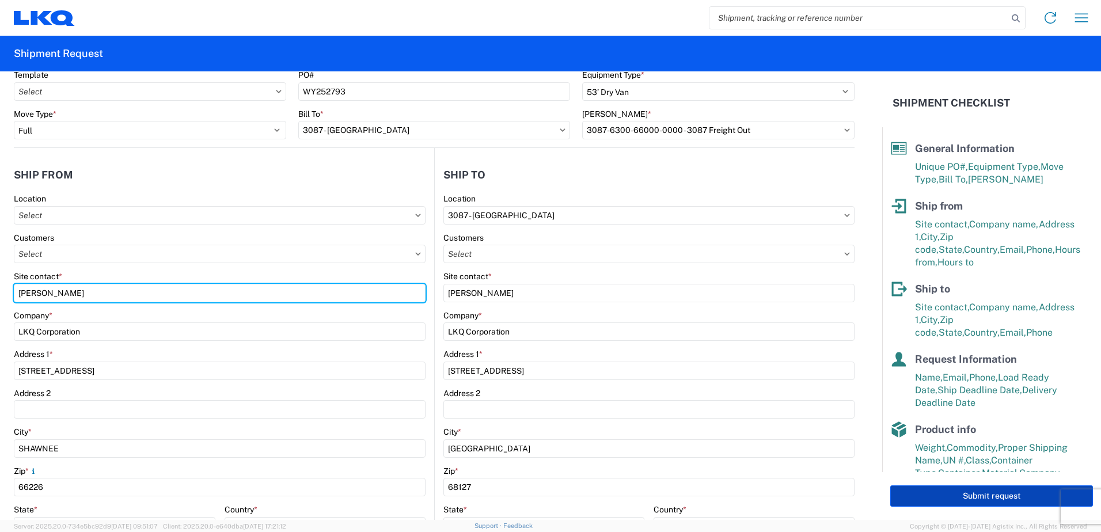
type input "[PERSON_NAME]"
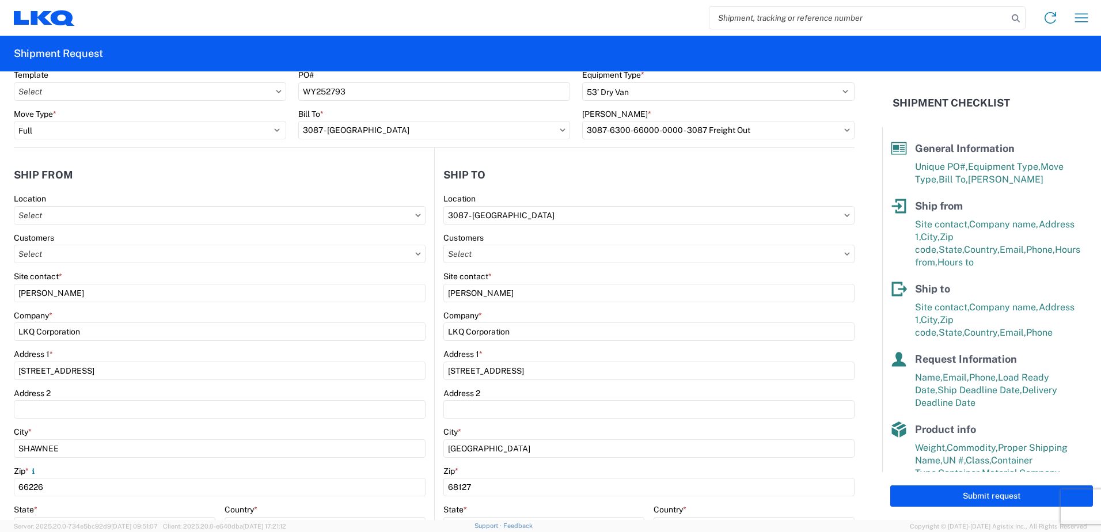
drag, startPoint x: 985, startPoint y: 496, endPoint x: 647, endPoint y: 423, distance: 345.8
click at [985, 495] on button "Submit request" at bounding box center [991, 495] width 203 height 21
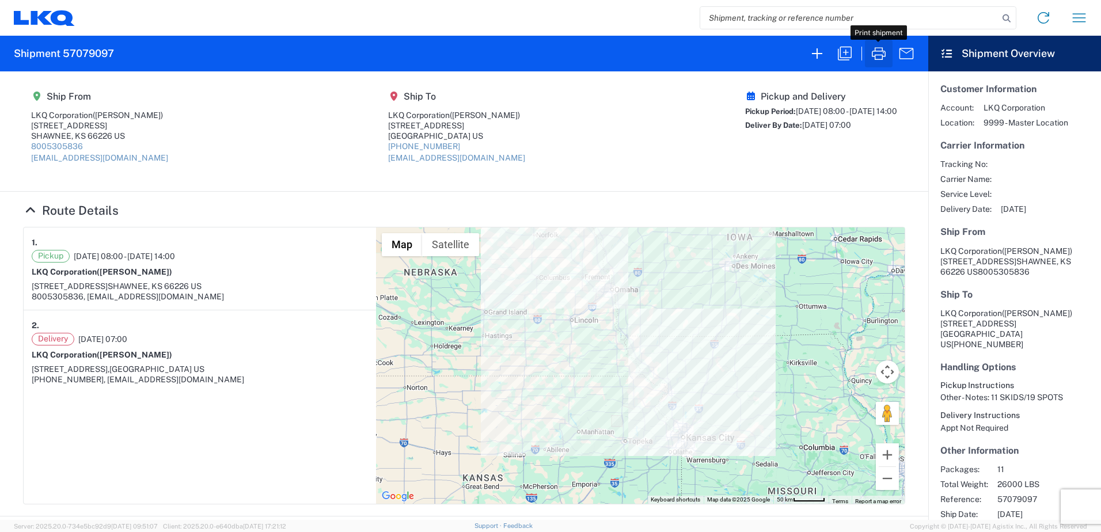
click at [879, 59] on icon "button" at bounding box center [878, 53] width 18 height 18
